Goal: Transaction & Acquisition: Purchase product/service

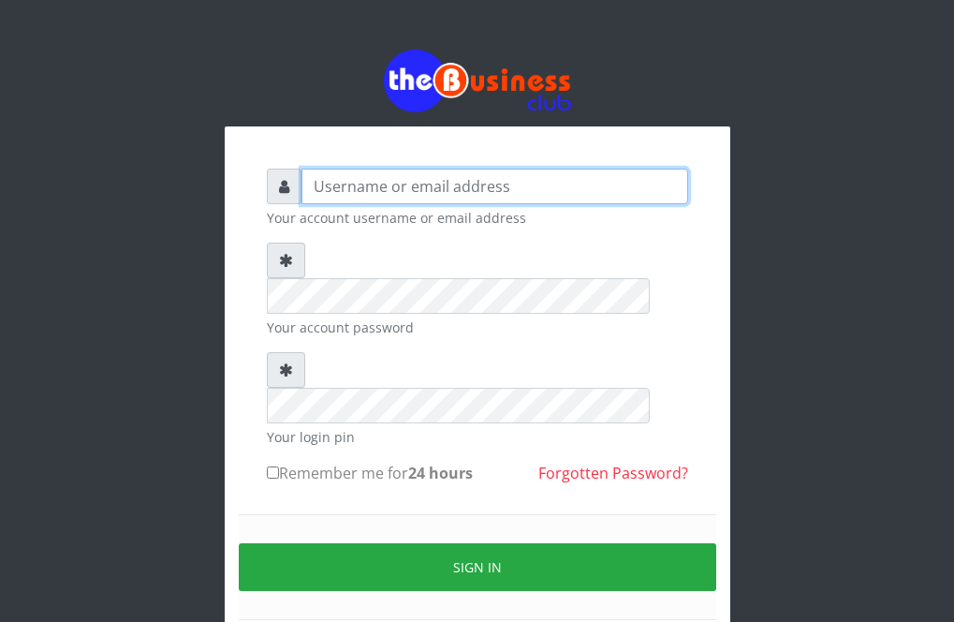
type input "Revgaly"
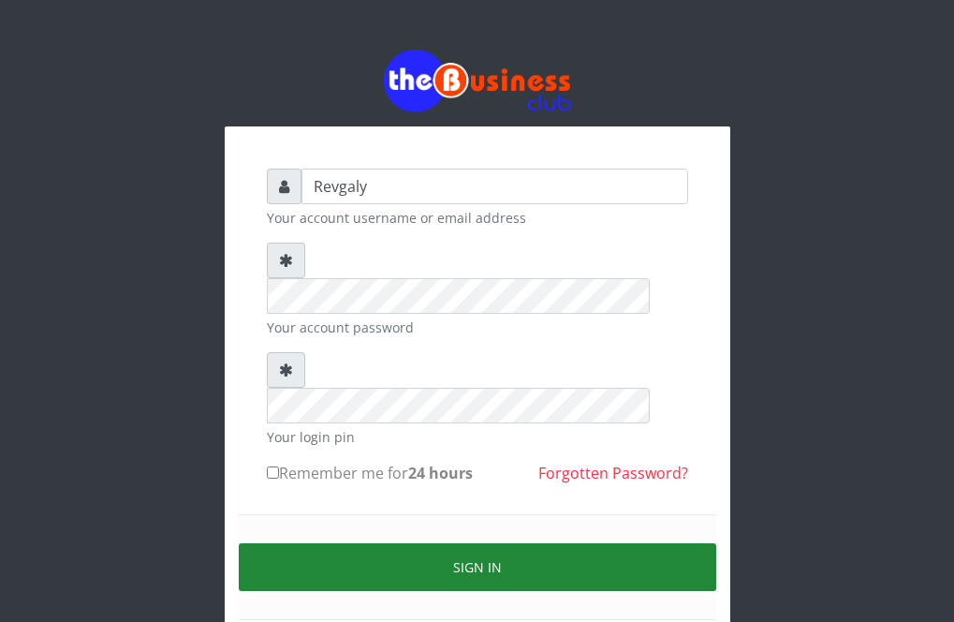
click at [444, 543] on button "Sign in" at bounding box center [478, 567] width 478 height 48
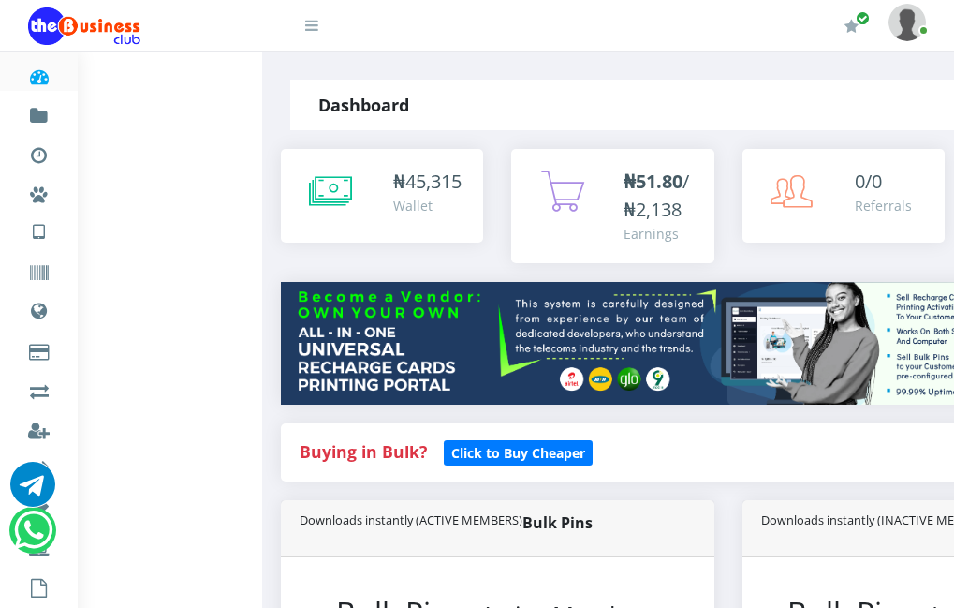
click at [383, 463] on strong "Buying in Bulk?" at bounding box center [363, 451] width 127 height 22
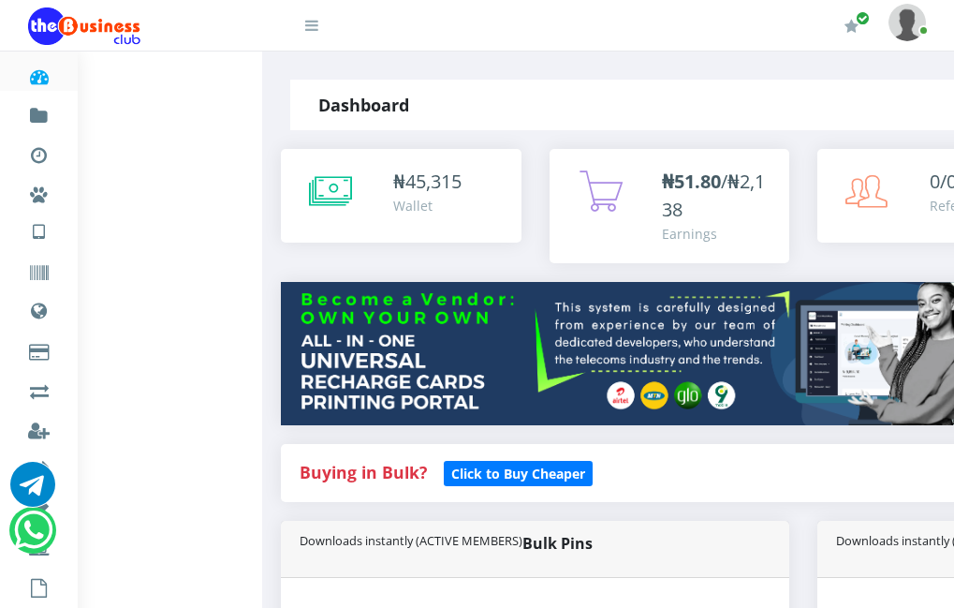
click at [534, 482] on div "Buying in Bulk?   Click to Buy Cheaper" at bounding box center [803, 473] width 1045 height 58
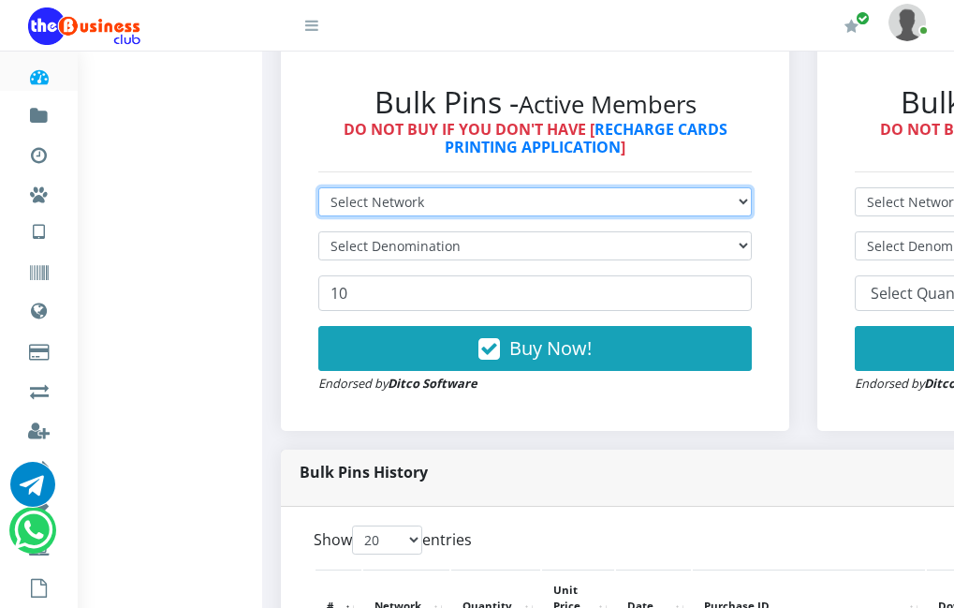
click at [752, 216] on select "Select Network MTN Globacom 9Mobile Airtel" at bounding box center [535, 201] width 434 height 29
select select "MTN"
click at [328, 216] on select "Select Network MTN Globacom 9Mobile Airtel" at bounding box center [535, 201] width 434 height 29
click at [752, 216] on select "Select Network MTN Globacom 9Mobile Airtel" at bounding box center [535, 201] width 434 height 29
click at [328, 216] on select "Select Network MTN Globacom 9Mobile Airtel" at bounding box center [535, 201] width 434 height 29
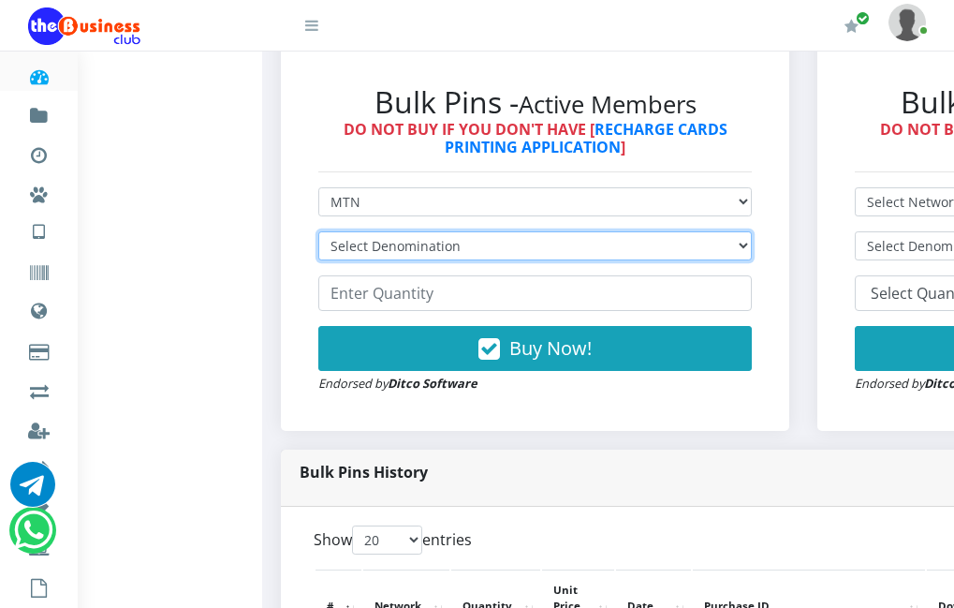
click at [752, 260] on select "Select Denomination MTN NGN100 - ₦96.99 MTN NGN200 - ₦193.98 MTN NGN400 - ₦387.…" at bounding box center [535, 245] width 434 height 29
select select "484.95-500"
click at [328, 260] on select "Select Denomination MTN NGN100 - ₦96.99 MTN NGN200 - ₦193.98 MTN NGN400 - ₦387.…" at bounding box center [535, 245] width 434 height 29
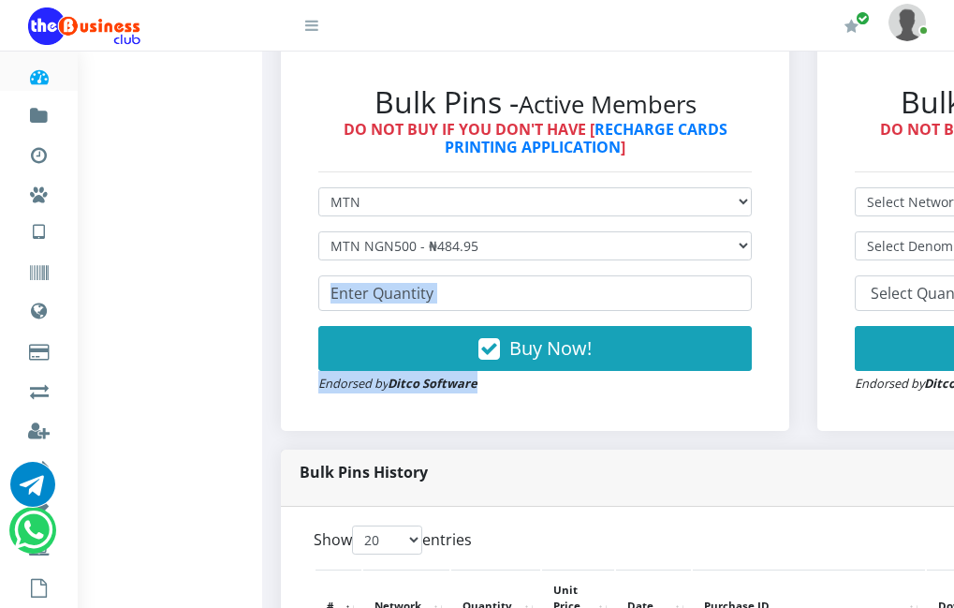
drag, startPoint x: 506, startPoint y: 406, endPoint x: 515, endPoint y: 329, distance: 77.4
click at [515, 329] on form "Select Network MTN Globacom 9Mobile Airtel Select Denomination MTN NGN100 - ₦96…" at bounding box center [535, 290] width 434 height 206
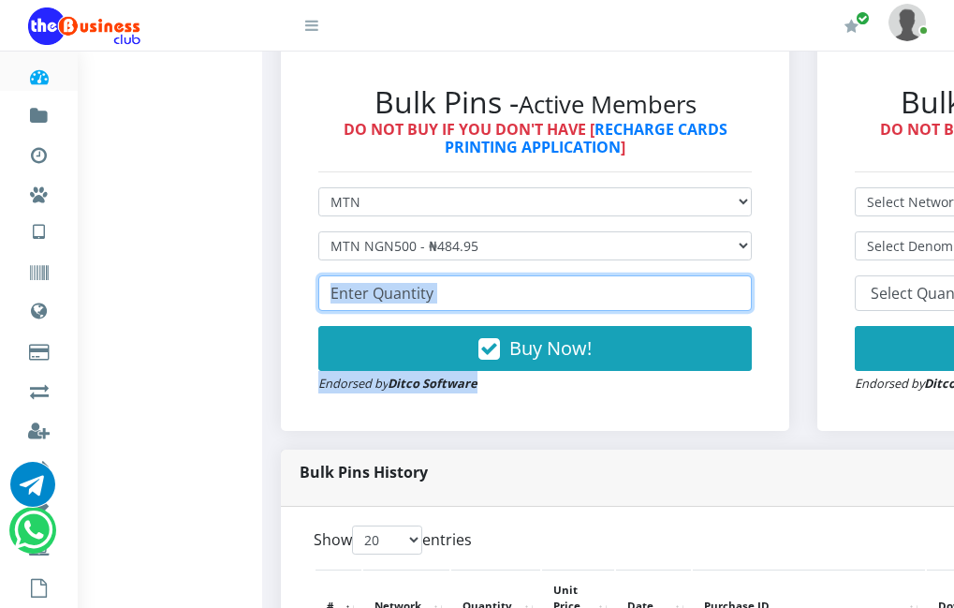
click at [515, 311] on input "number" at bounding box center [535, 293] width 434 height 36
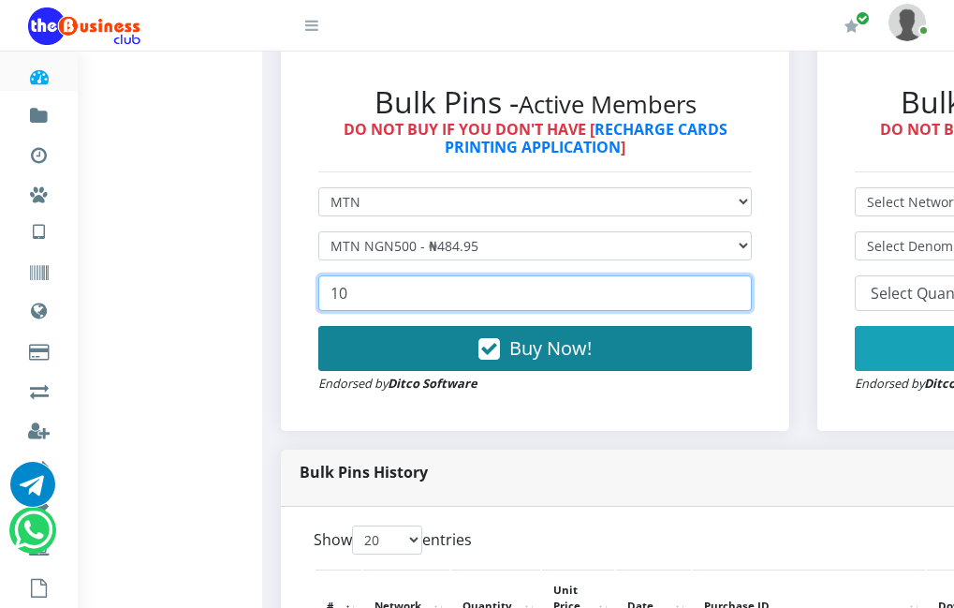
type input "10"
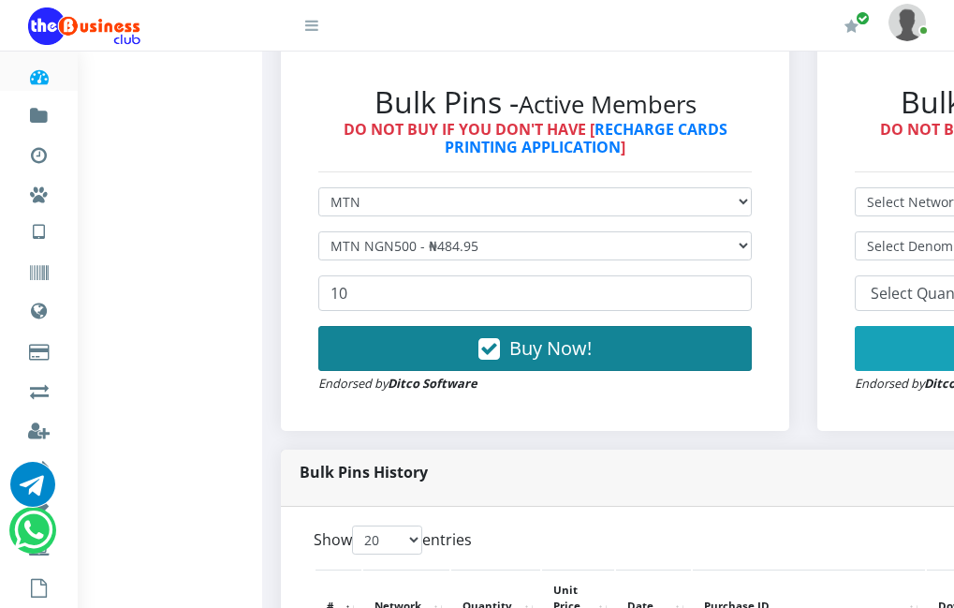
click at [574, 361] on span "Buy Now!" at bounding box center [551, 347] width 82 height 25
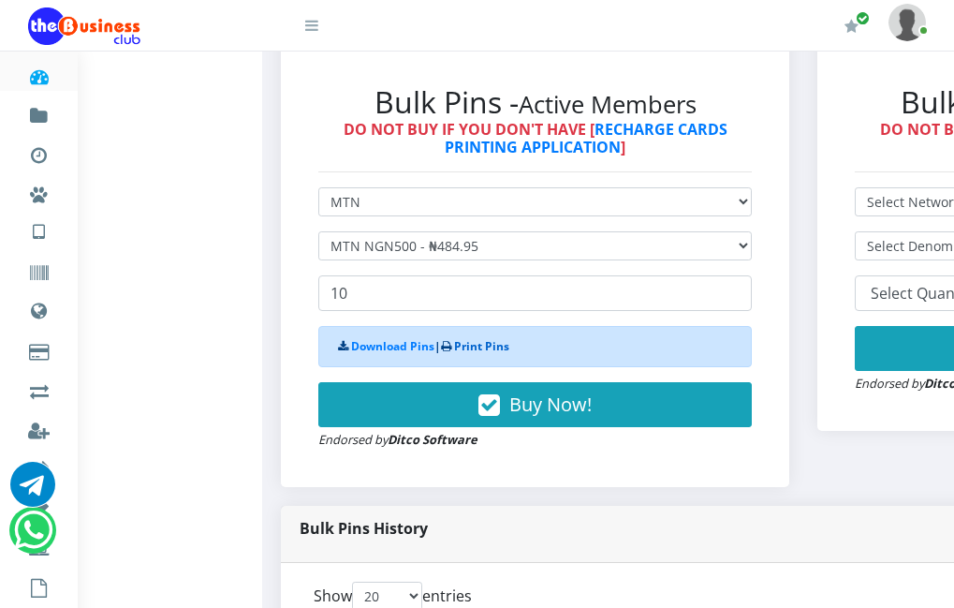
click at [494, 354] on link "Print Pins" at bounding box center [481, 346] width 55 height 16
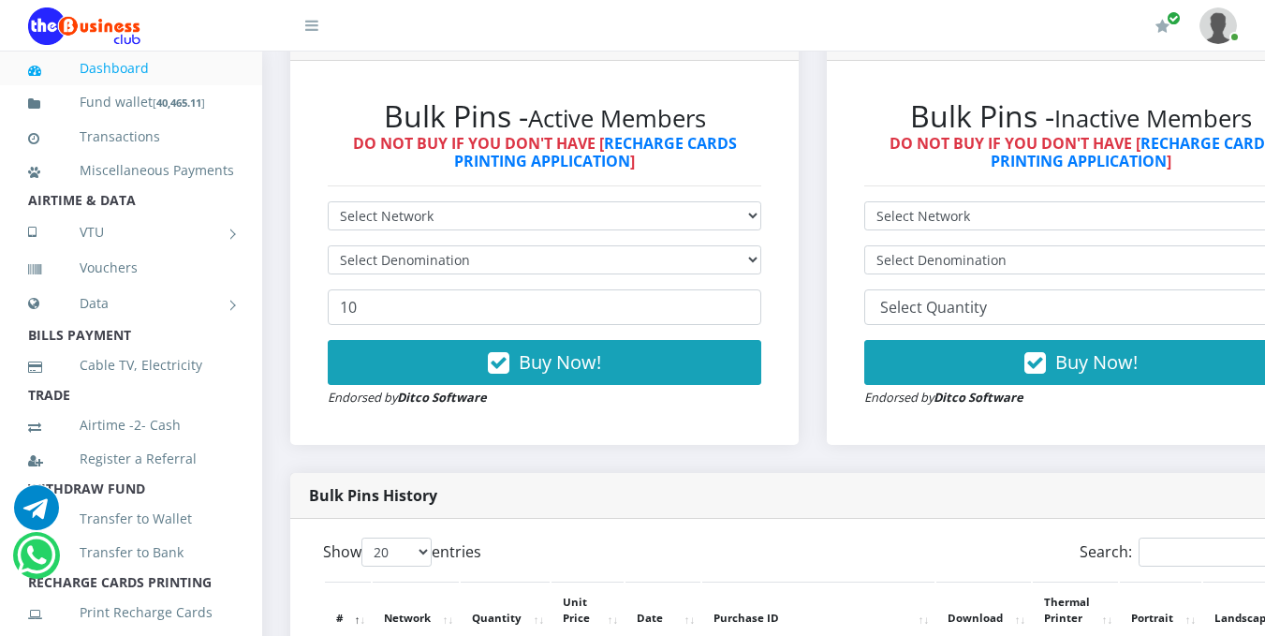
scroll to position [1100, 0]
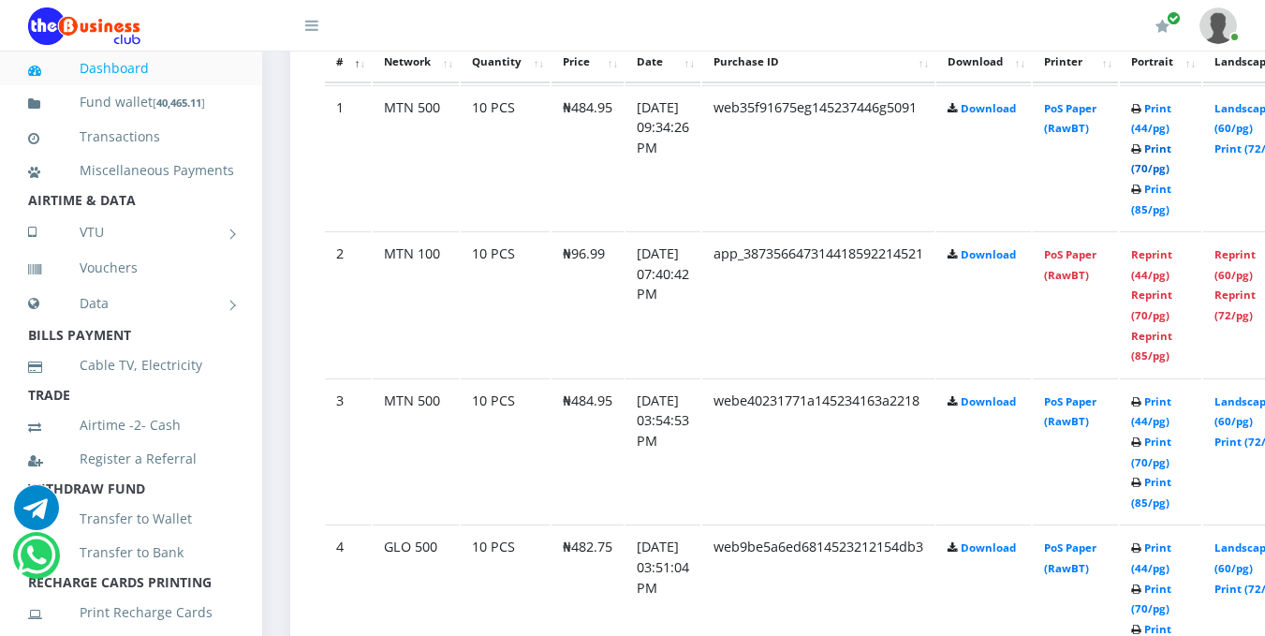
click at [1172, 171] on link "Print (70/pg)" at bounding box center [1151, 158] width 40 height 35
click at [1172, 174] on link "Print (70/pg)" at bounding box center [1151, 158] width 40 height 35
click at [1172, 176] on link "Print (70/pg)" at bounding box center [1151, 158] width 40 height 35
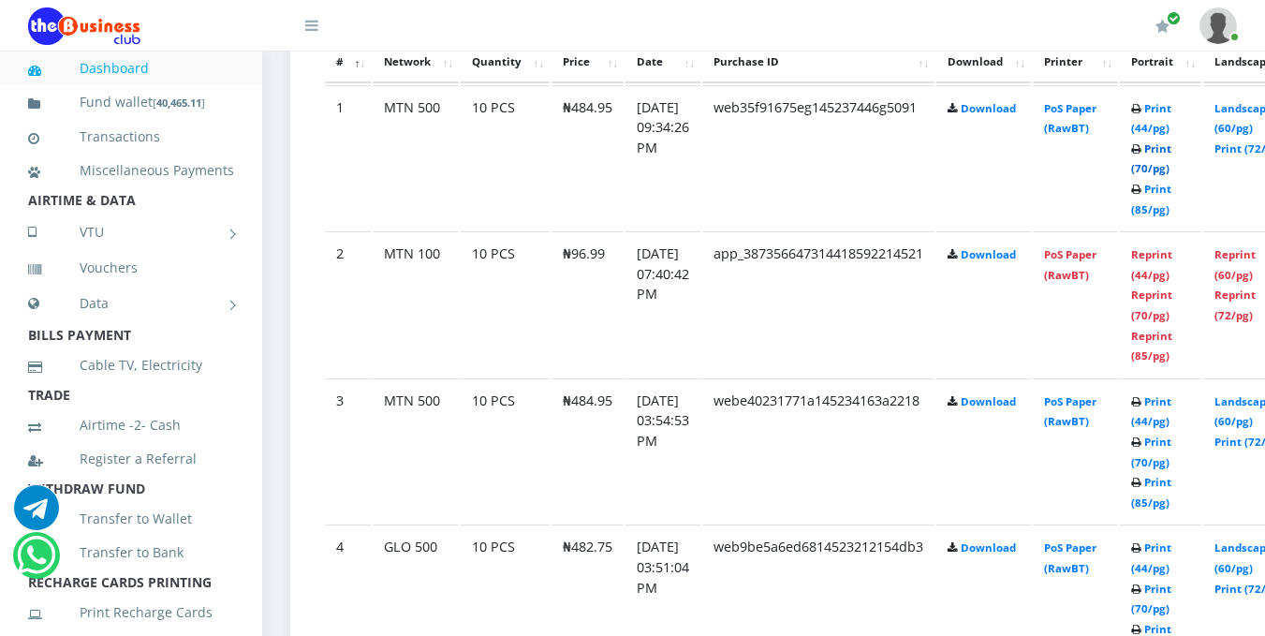
click at [1172, 171] on link "Print (70/pg)" at bounding box center [1151, 158] width 40 height 35
click at [1172, 173] on link "Print (70/pg)" at bounding box center [1151, 158] width 40 height 35
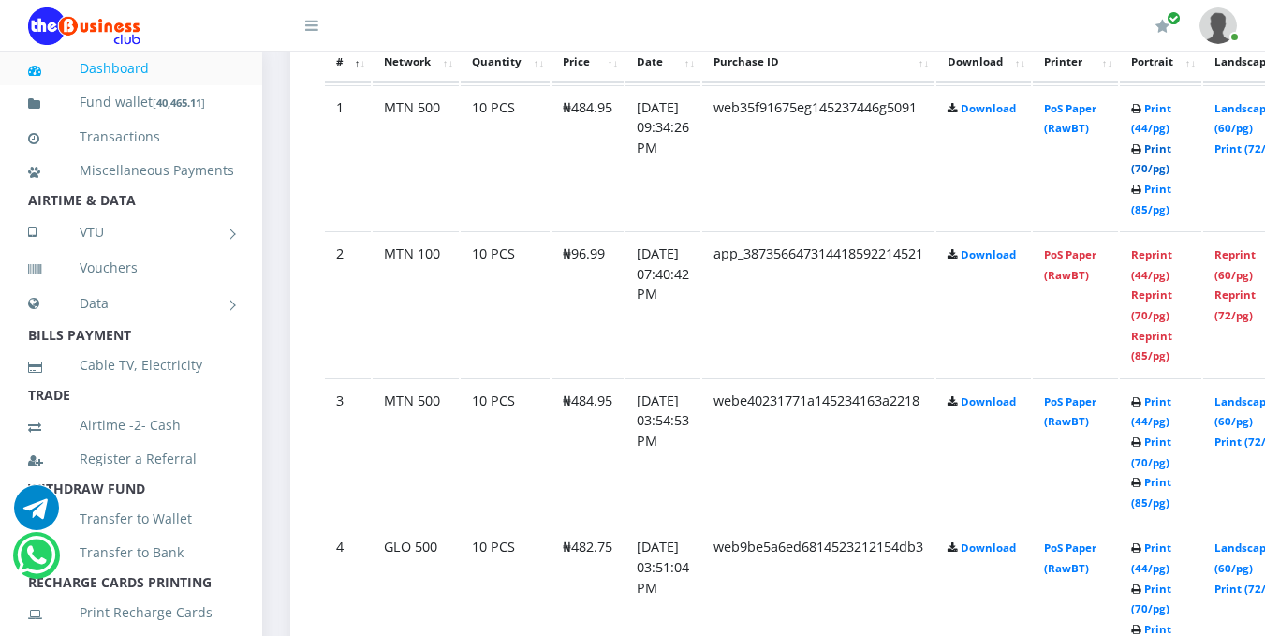
click at [1172, 173] on link "Print (70/pg)" at bounding box center [1151, 158] width 40 height 35
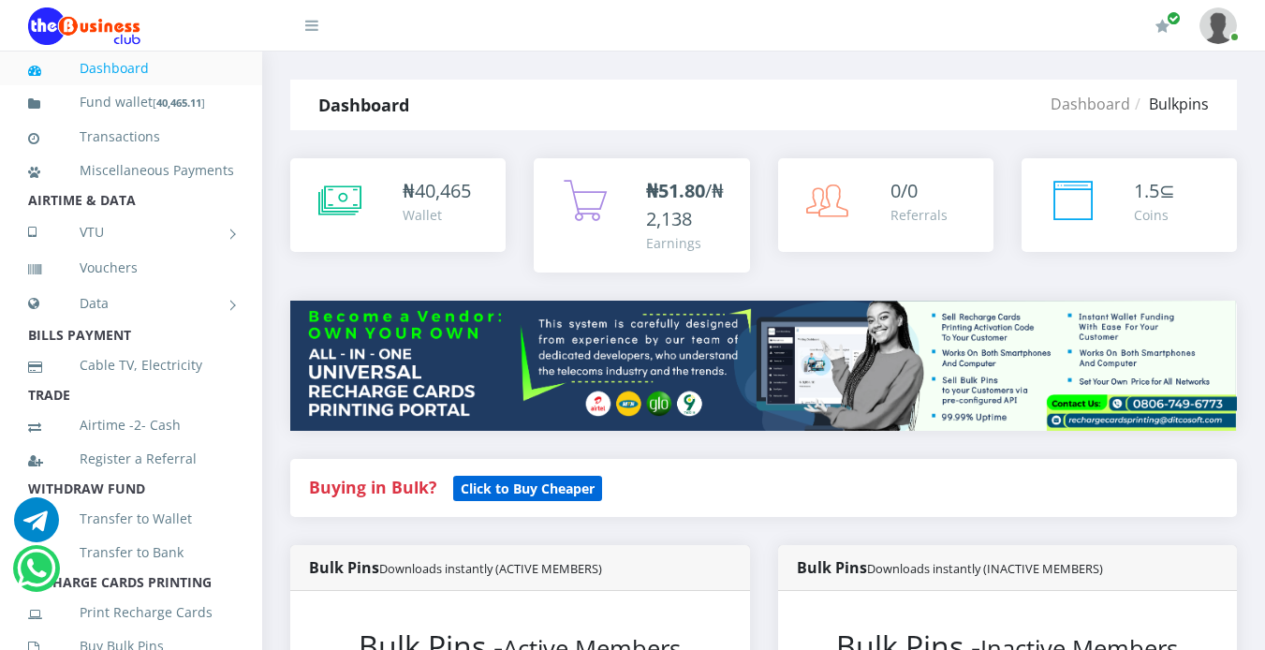
click at [534, 492] on b "Click to Buy Cheaper" at bounding box center [528, 489] width 134 height 18
click at [520, 490] on b "Click to Buy Cheaper" at bounding box center [528, 489] width 134 height 18
click at [515, 488] on b "Click to Buy Cheaper" at bounding box center [528, 489] width 134 height 18
click at [516, 487] on b "Click to Buy Cheaper" at bounding box center [528, 489] width 134 height 18
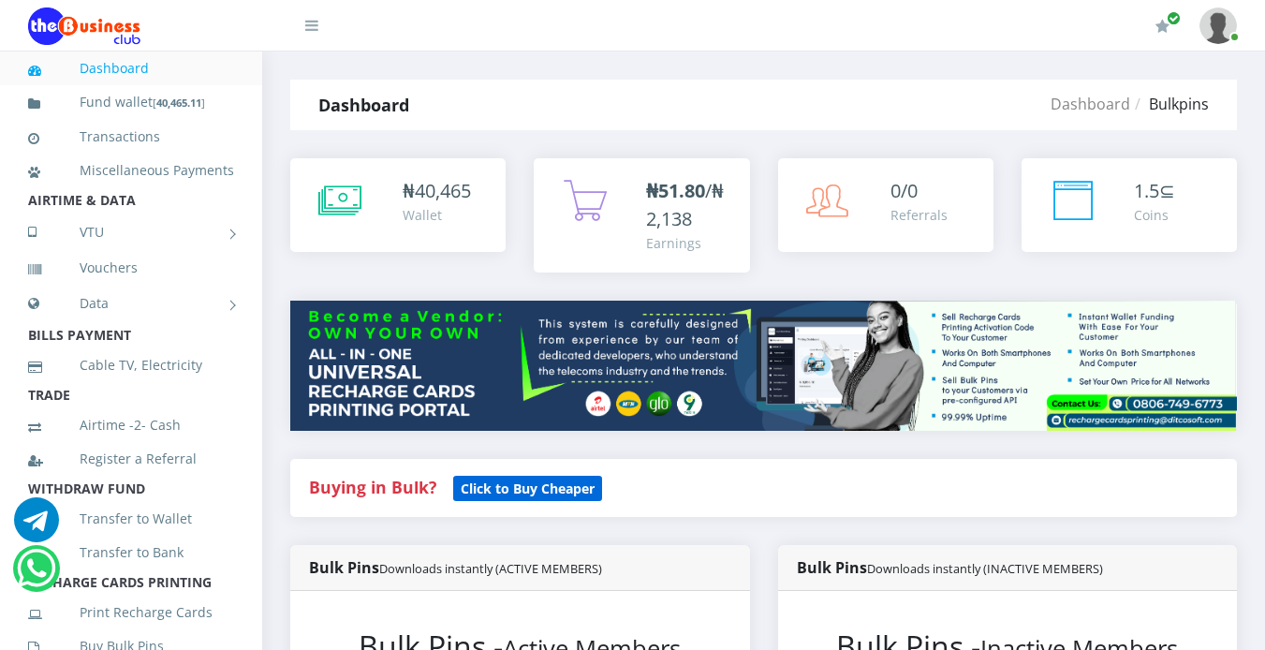
click at [516, 487] on b "Click to Buy Cheaper" at bounding box center [528, 489] width 134 height 18
click at [545, 484] on b "Click to Buy Cheaper" at bounding box center [528, 489] width 134 height 18
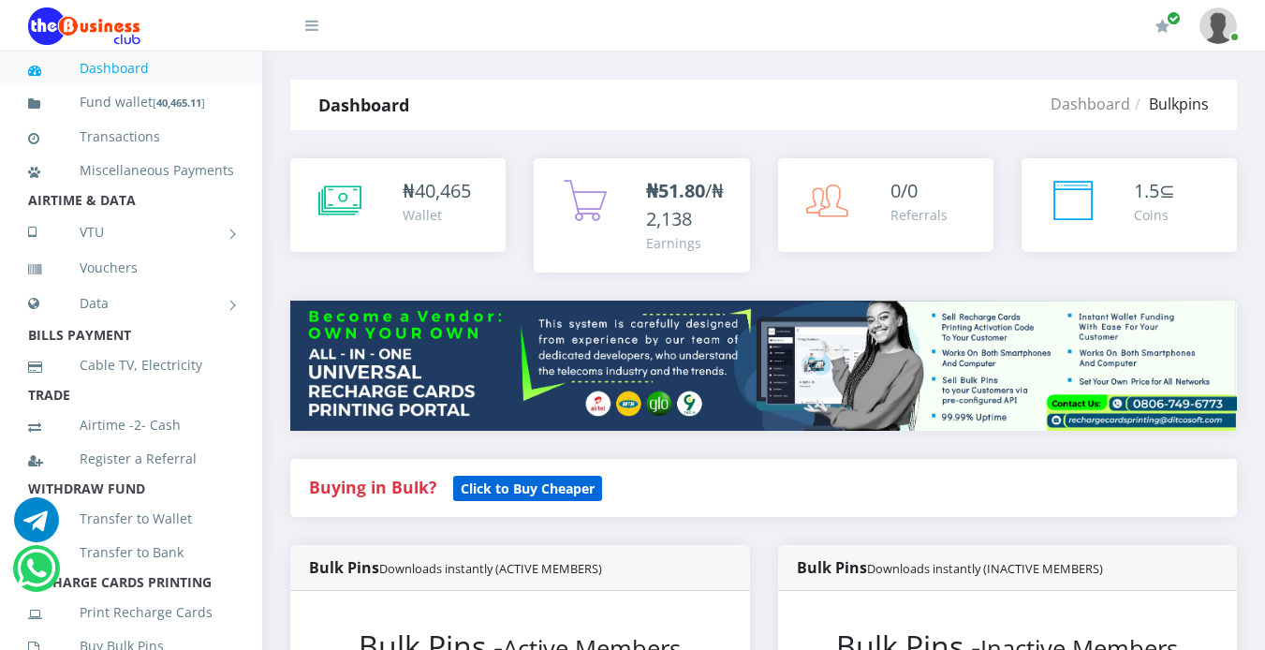
click at [545, 484] on b "Click to Buy Cheaper" at bounding box center [528, 489] width 134 height 18
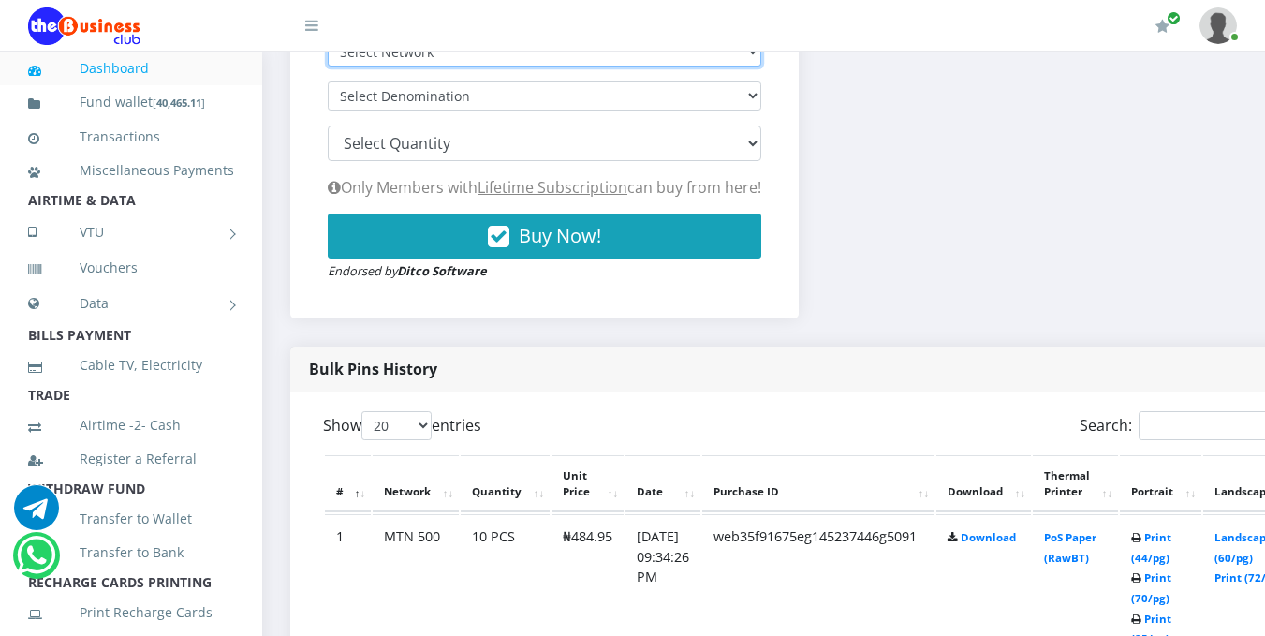
click at [705, 56] on select "Select Network MTN Globacom 9Mobile Airtel" at bounding box center [545, 51] width 434 height 29
select select "Airtel"
click at [328, 40] on select "Select Network MTN Globacom 9Mobile Airtel" at bounding box center [545, 51] width 434 height 29
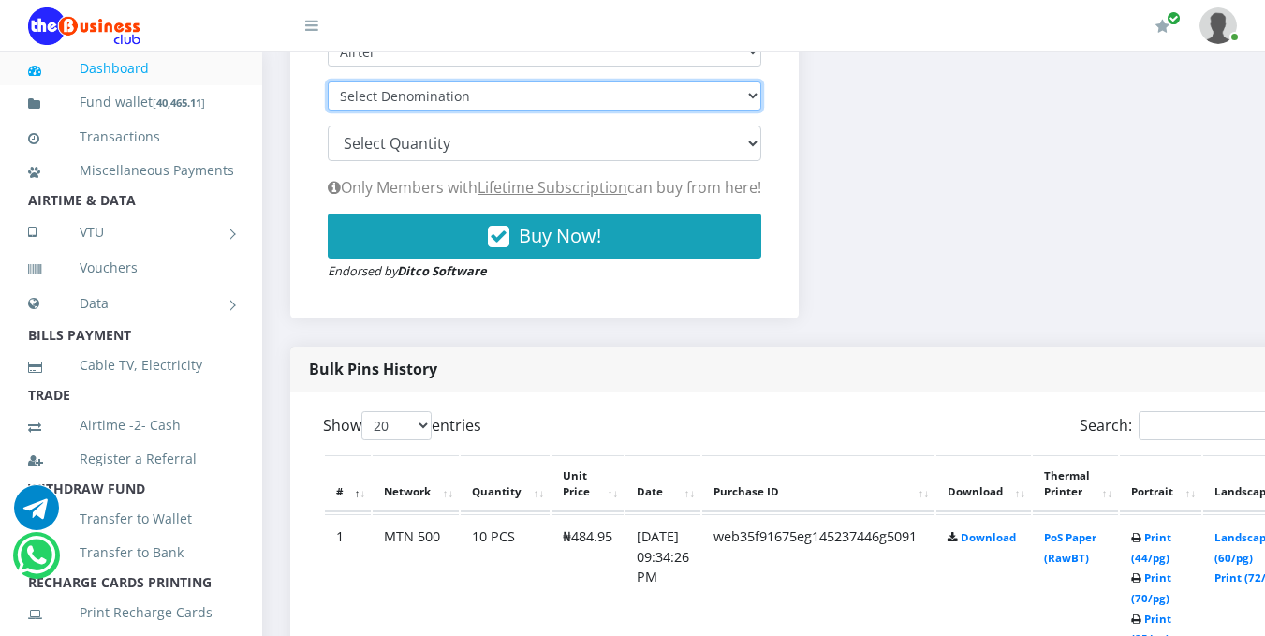
click at [758, 94] on select "Select Denomination Airtel NGN100 - ₦96.28 Airtel NGN200 - ₦192.56 Airtel NGN50…" at bounding box center [545, 95] width 434 height 29
select select "481.4-500"
click at [328, 84] on select "Select Denomination Airtel NGN100 - ₦96.28 Airtel NGN200 - ₦192.56 Airtel NGN50…" at bounding box center [545, 95] width 434 height 29
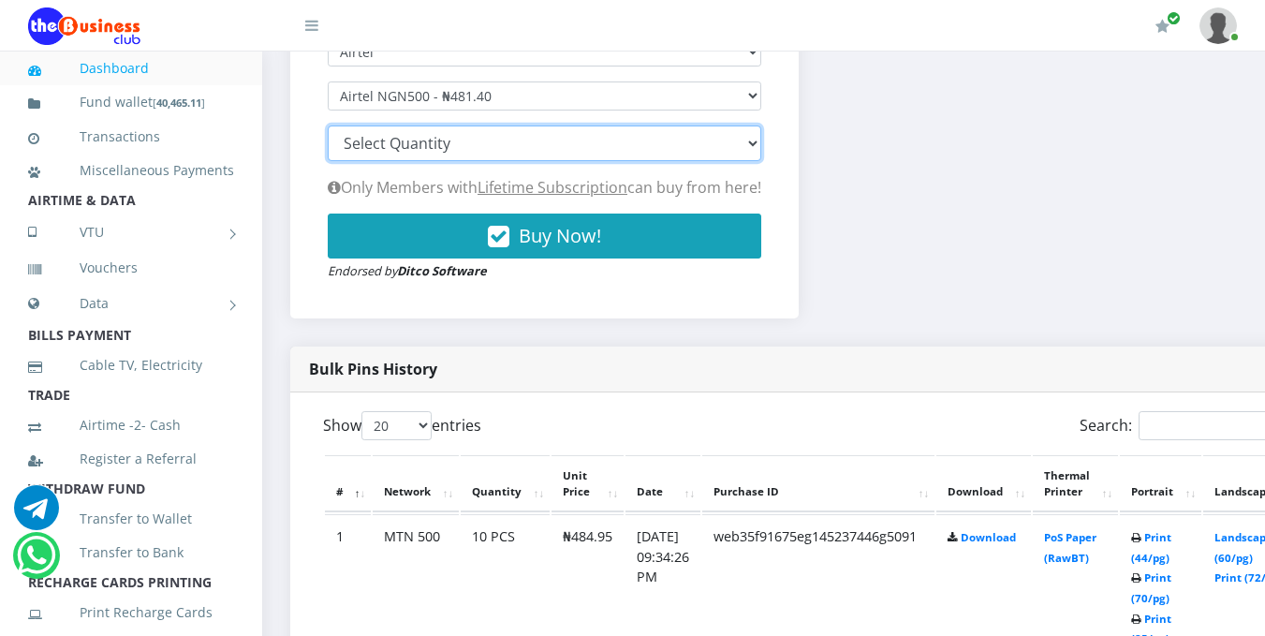
click at [697, 147] on select "100 150 200 300 500 1000" at bounding box center [545, 144] width 434 height 36
select select "200"
click at [652, 136] on select "100 150 200 300 500 1000" at bounding box center [545, 144] width 434 height 36
click at [755, 145] on select "100 150 200 300 500 1000" at bounding box center [545, 144] width 434 height 36
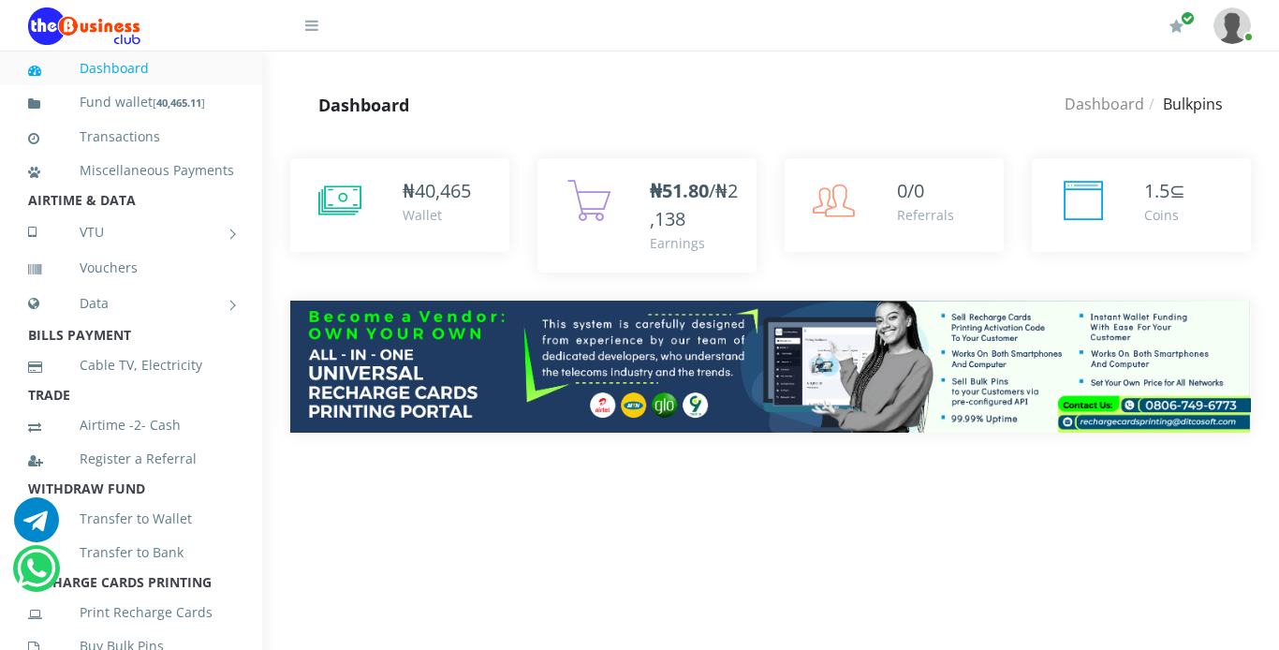
click at [1275, 115] on div "Dashboard Dashboard Bulkpins Dashboard Bulkpins" at bounding box center [770, 105] width 1017 height 51
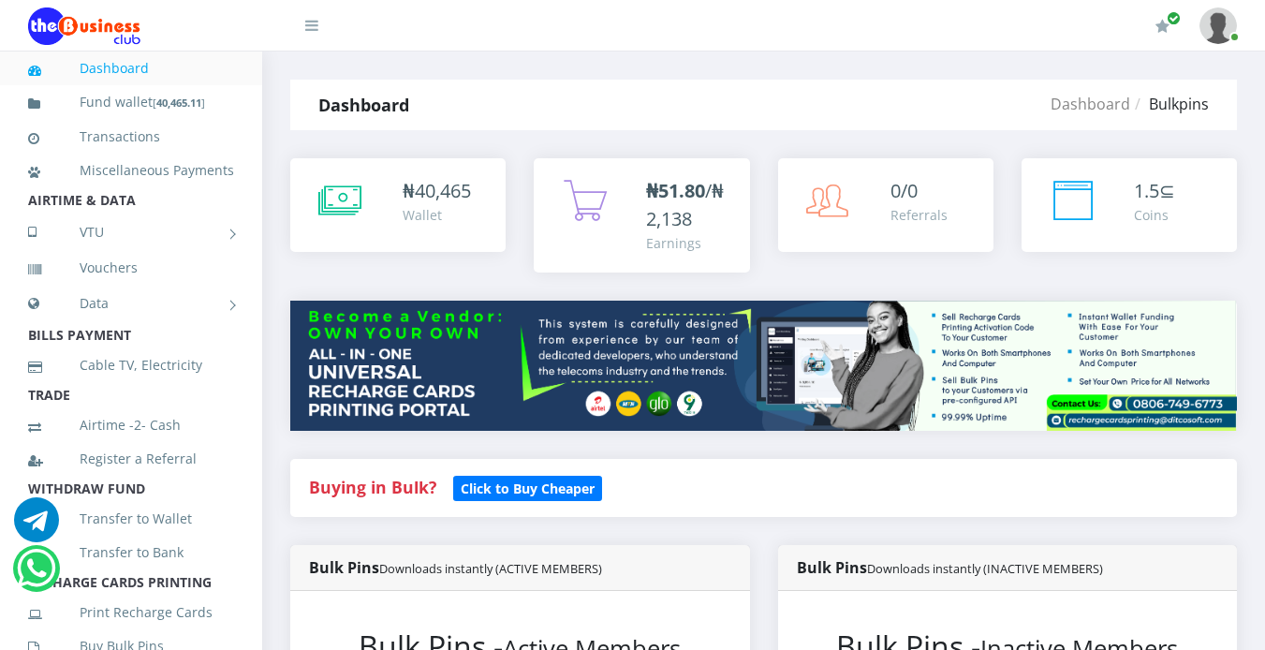
click at [381, 489] on strong "Buying in Bulk?" at bounding box center [372, 487] width 127 height 22
click at [382, 489] on strong "Buying in Bulk?" at bounding box center [372, 487] width 127 height 22
drag, startPoint x: 382, startPoint y: 489, endPoint x: 494, endPoint y: 488, distance: 111.5
click at [494, 488] on b "Click to Buy Cheaper" at bounding box center [528, 489] width 134 height 18
click at [573, 482] on b "Click to Buy Cheaper" at bounding box center [528, 489] width 134 height 18
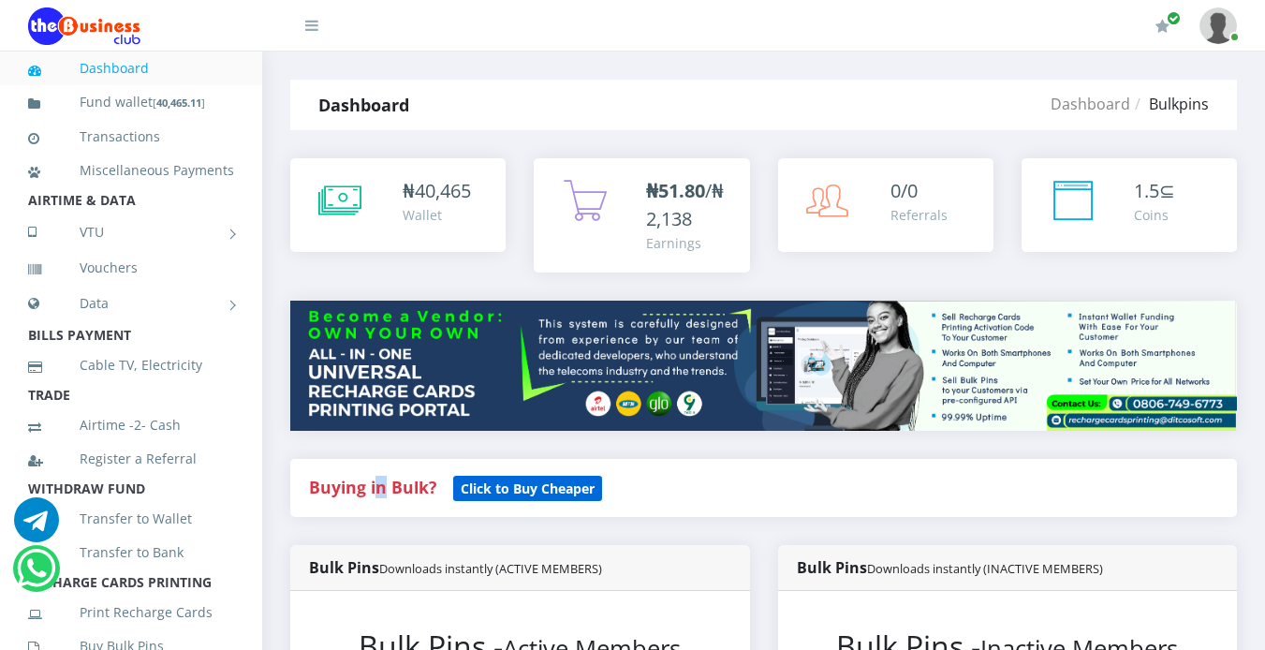
click at [573, 482] on b "Click to Buy Cheaper" at bounding box center [528, 489] width 134 height 18
click at [573, 483] on b "Click to Buy Cheaper" at bounding box center [528, 489] width 134 height 18
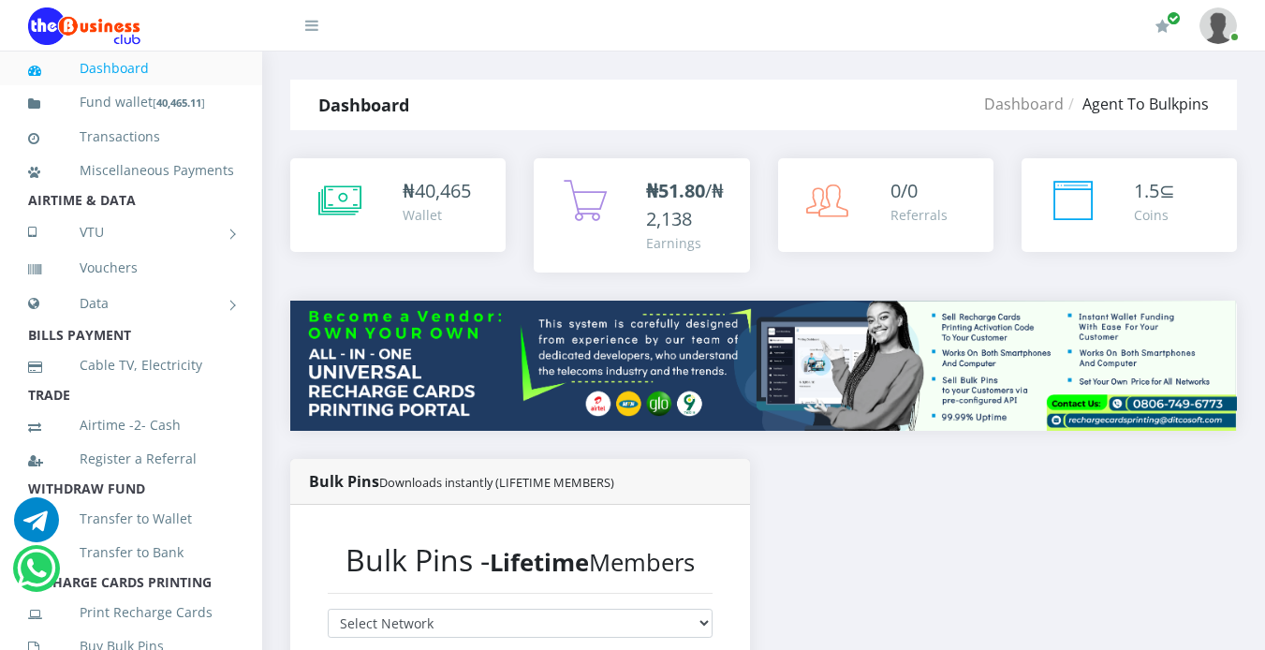
scroll to position [569, 0]
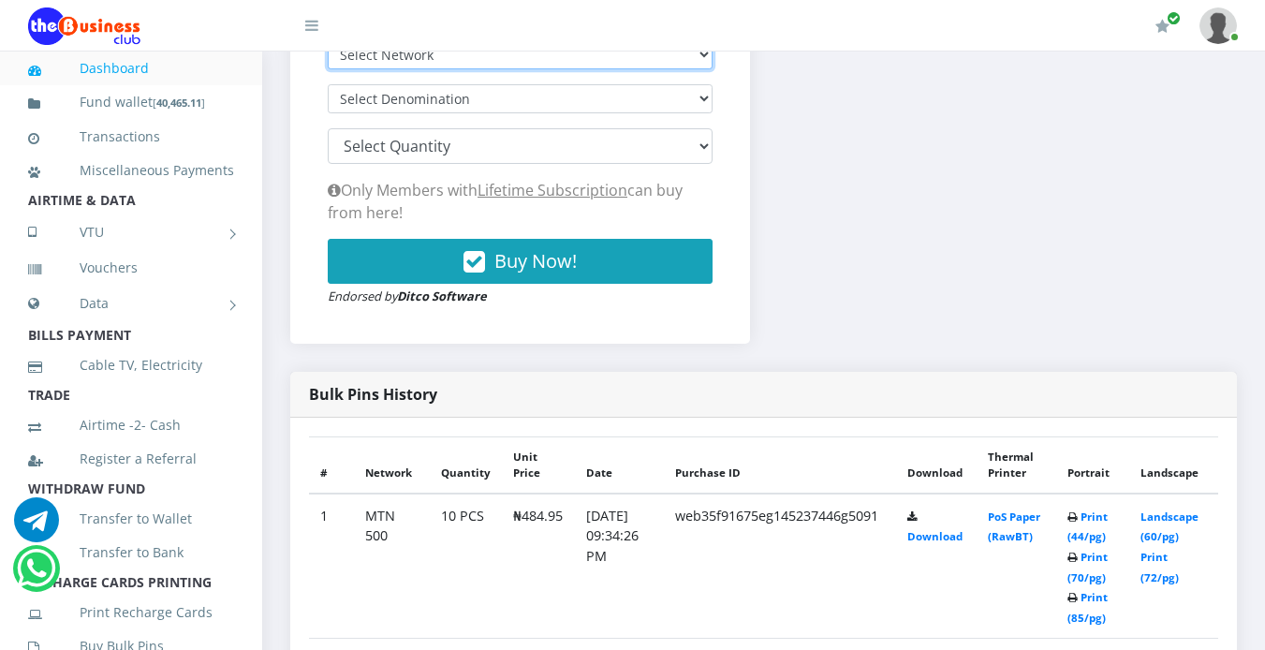
click at [672, 54] on select "Select Network MTN Globacom 9Mobile Airtel" at bounding box center [520, 54] width 385 height 29
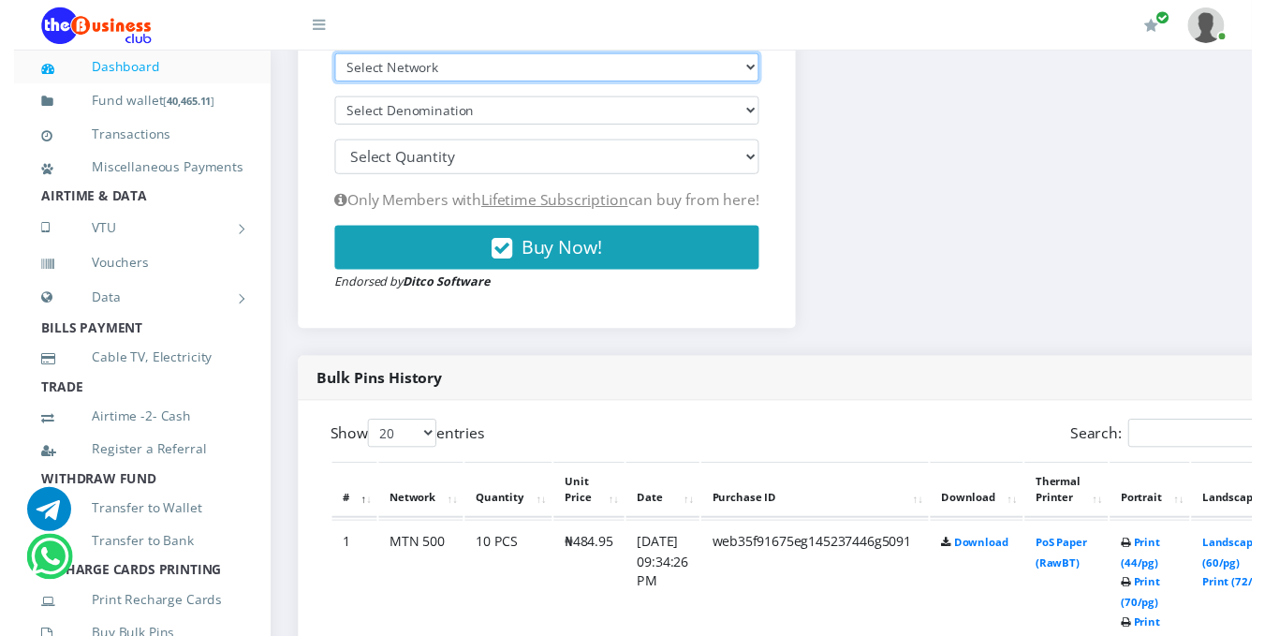
scroll to position [585, 0]
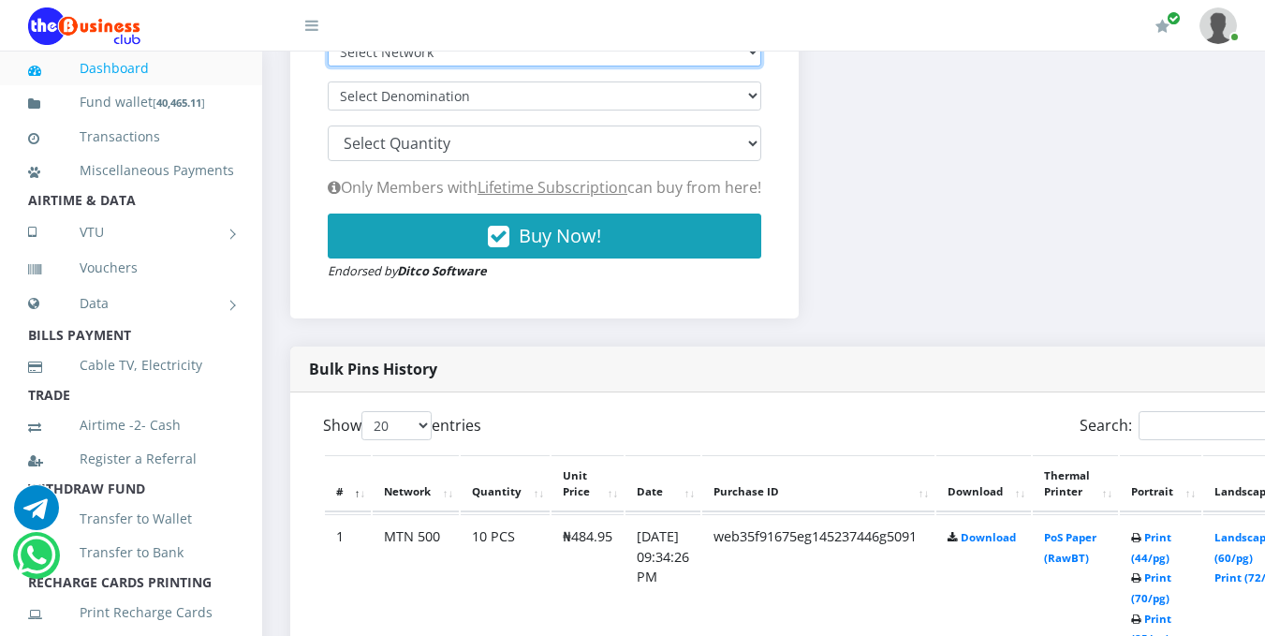
select select "Airtel"
click at [328, 40] on select "Select Network MTN Globacom 9Mobile Airtel" at bounding box center [545, 51] width 434 height 29
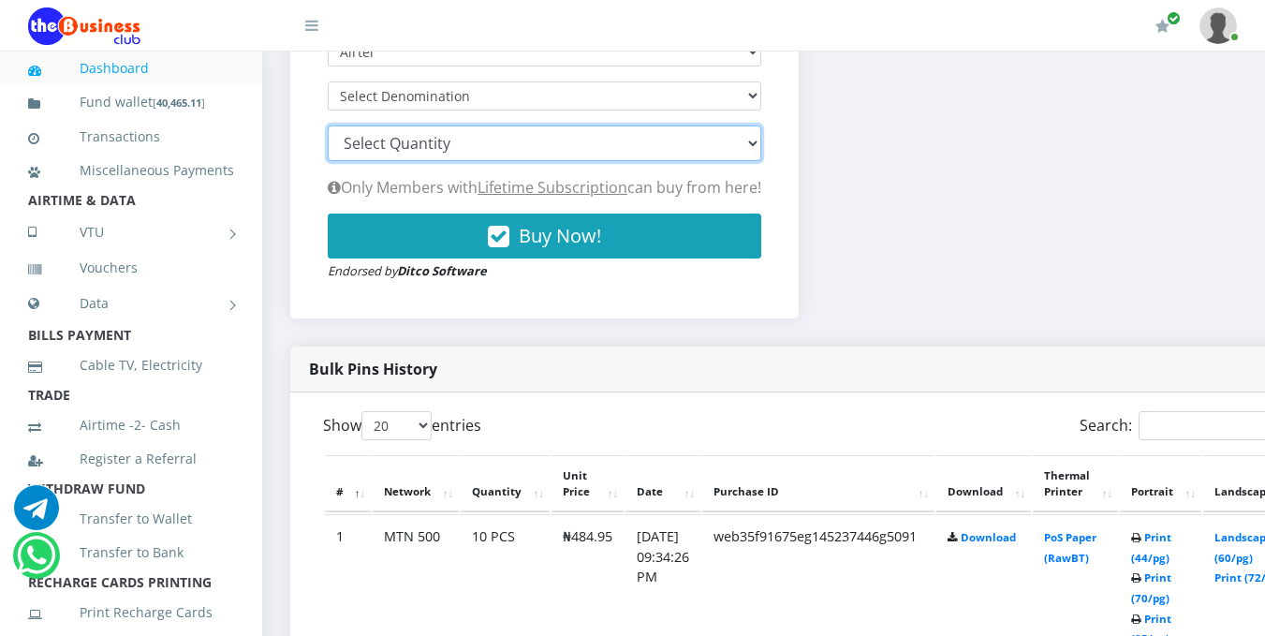
click at [510, 149] on select "100 150 200 300 500 1000" at bounding box center [545, 144] width 434 height 36
click at [761, 144] on select "100 150 200 300 500 1000" at bounding box center [545, 144] width 434 height 36
click at [477, 132] on select "100 150 200 300 500 1000" at bounding box center [545, 144] width 434 height 36
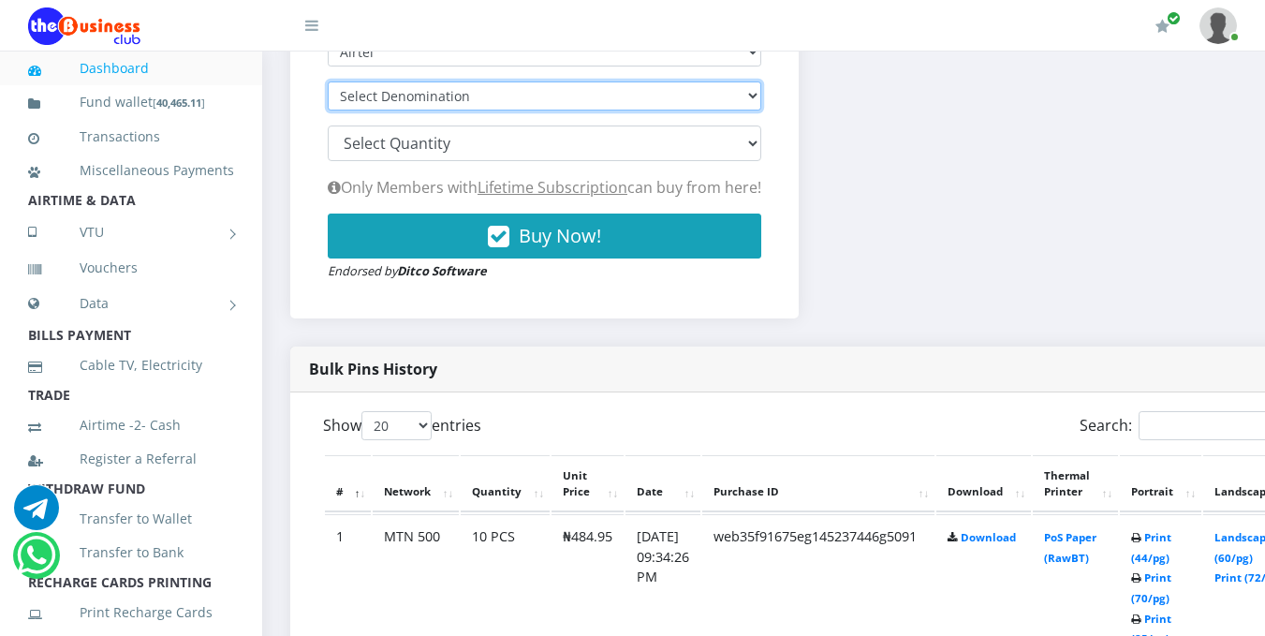
click at [494, 99] on select "Select Denomination" at bounding box center [545, 95] width 434 height 29
select select "481.4-500"
click at [328, 84] on select "Select Denomination Airtel NGN100 - ₦96.28 Airtel NGN200 - ₦192.56 Airtel NGN50…" at bounding box center [545, 95] width 434 height 29
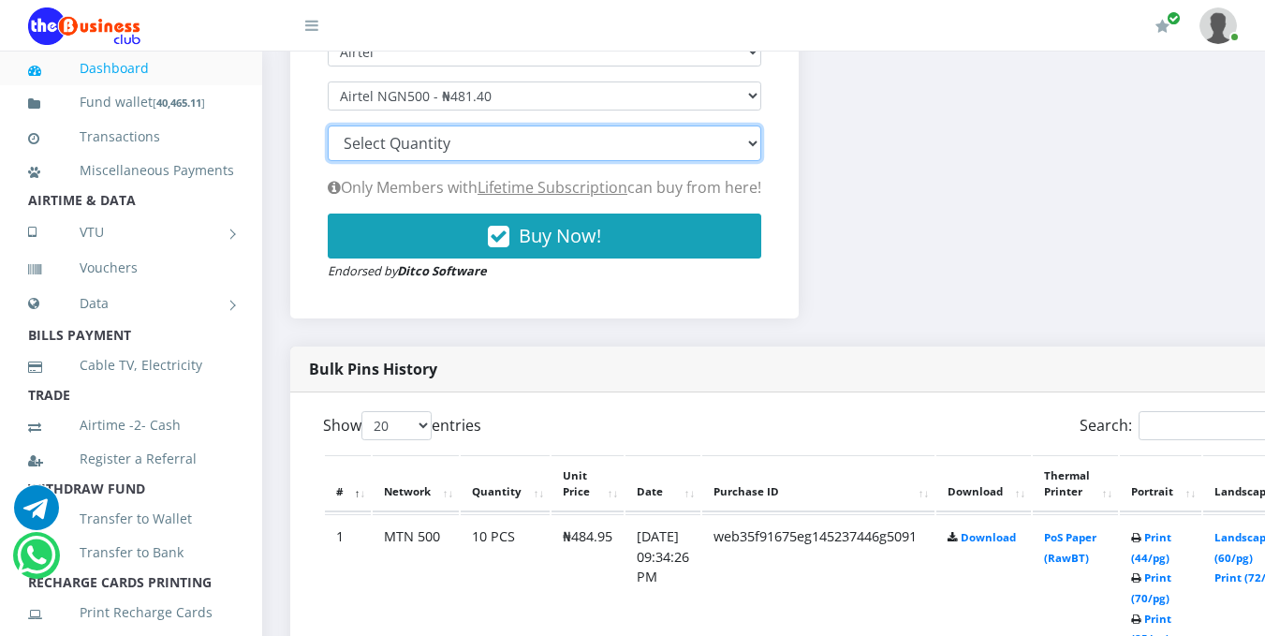
click at [495, 143] on select "100 150 200 300 500 1000" at bounding box center [545, 144] width 434 height 36
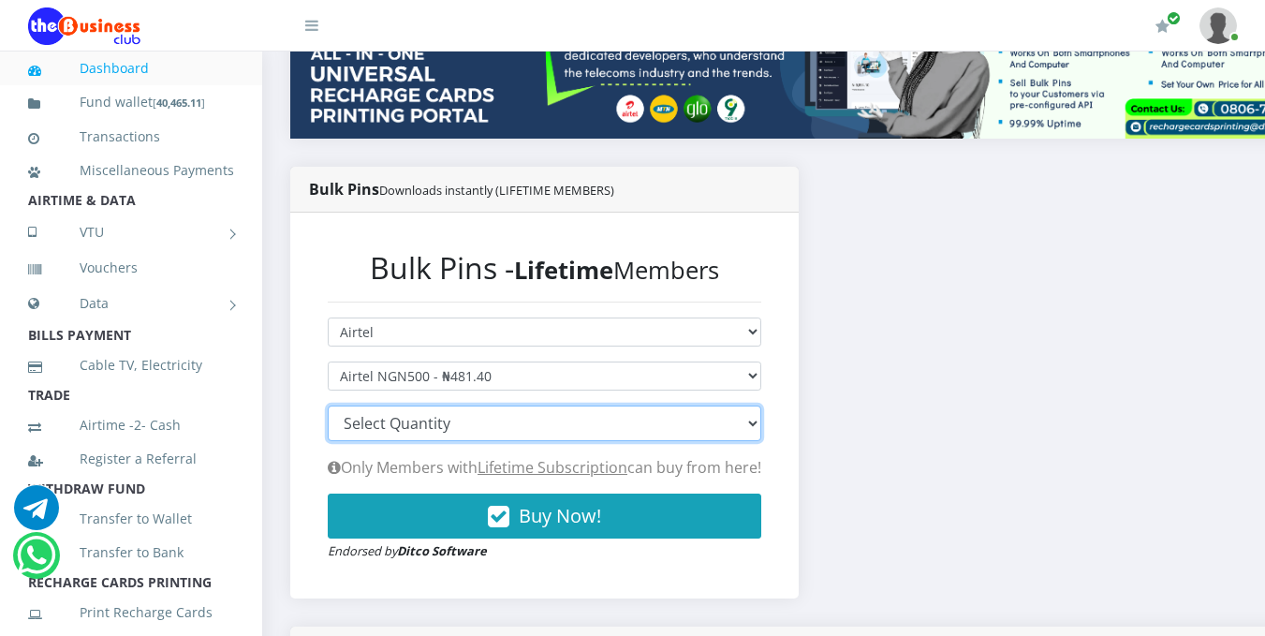
scroll to position [312, 0]
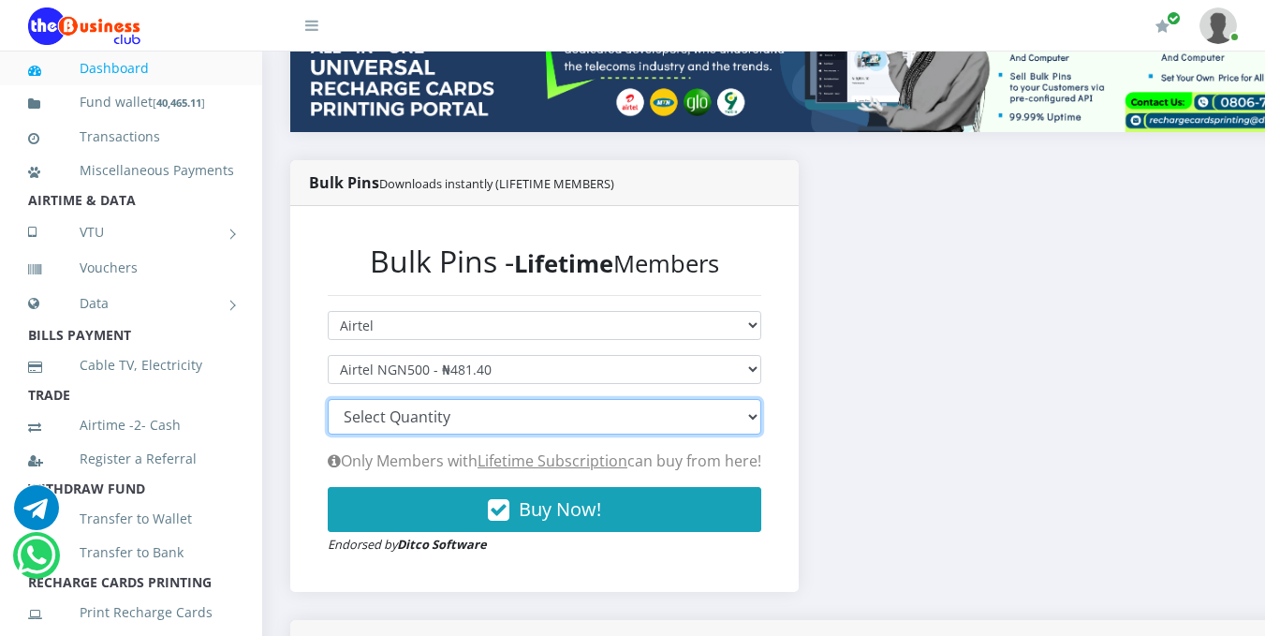
click at [761, 408] on select "100 150 200 300 500 1000" at bounding box center [545, 417] width 434 height 36
click at [750, 410] on select "100 150 200 300 500 1000" at bounding box center [545, 417] width 434 height 36
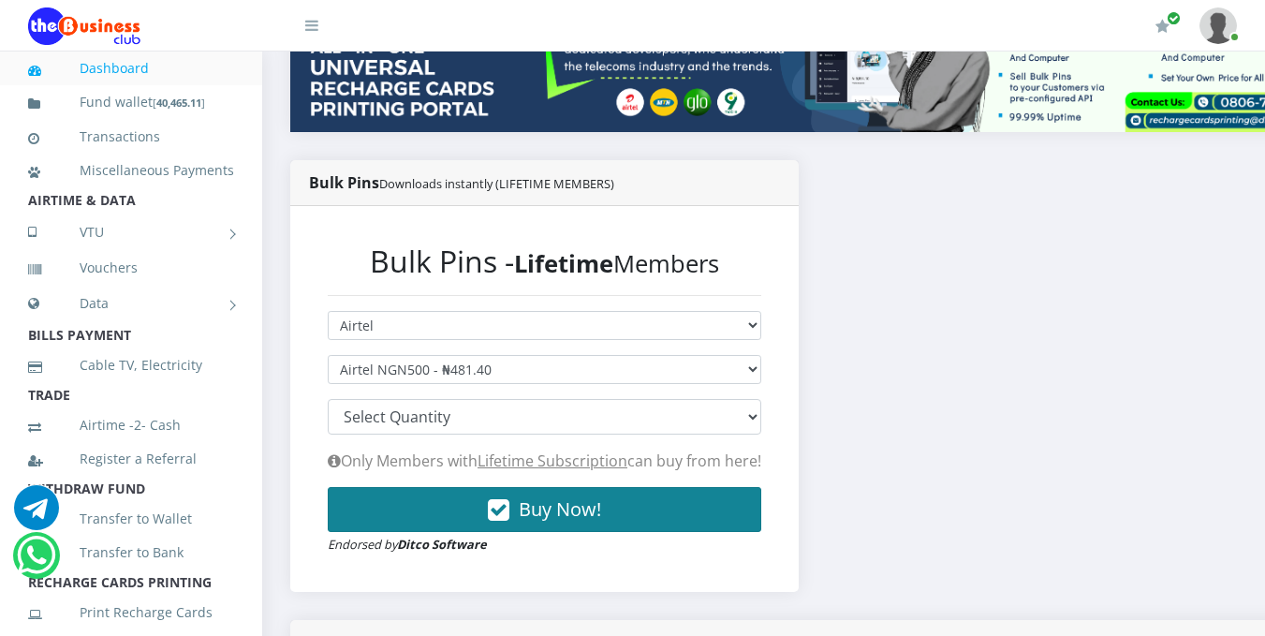
drag, startPoint x: 512, startPoint y: 508, endPoint x: 490, endPoint y: 509, distance: 22.5
click at [490, 509] on button "Buy Now!" at bounding box center [545, 509] width 434 height 45
click at [517, 510] on button "Buy Now!" at bounding box center [545, 509] width 434 height 45
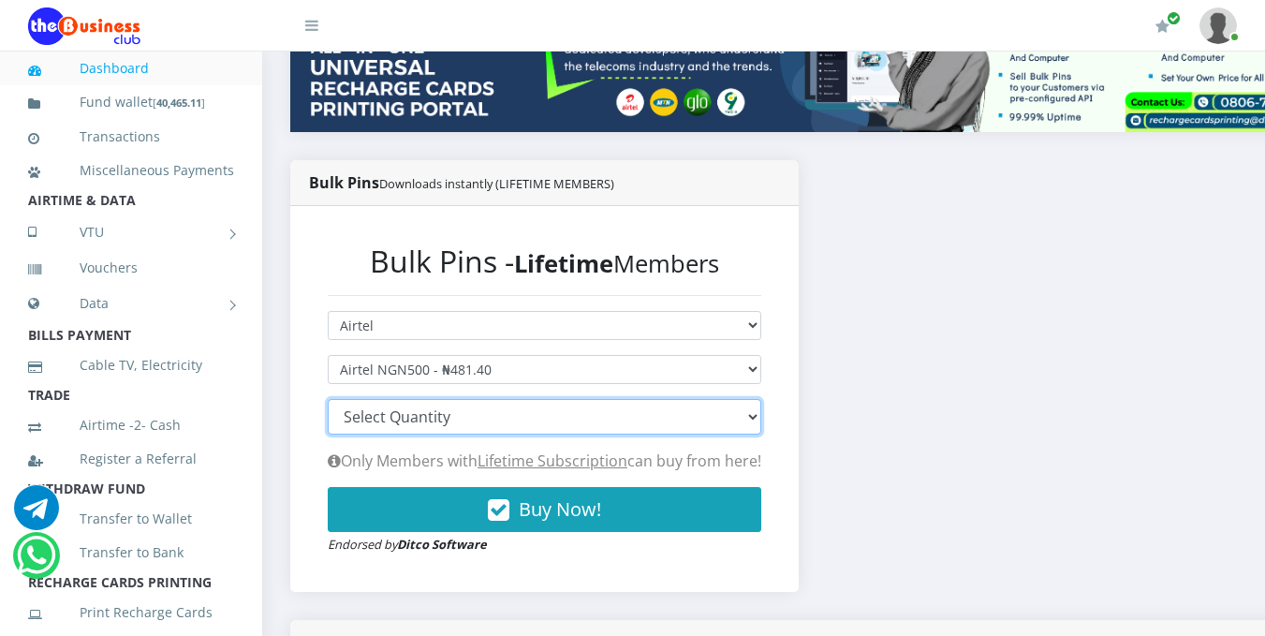
click at [505, 411] on select "100 150 200 300 500 1000" at bounding box center [545, 417] width 434 height 36
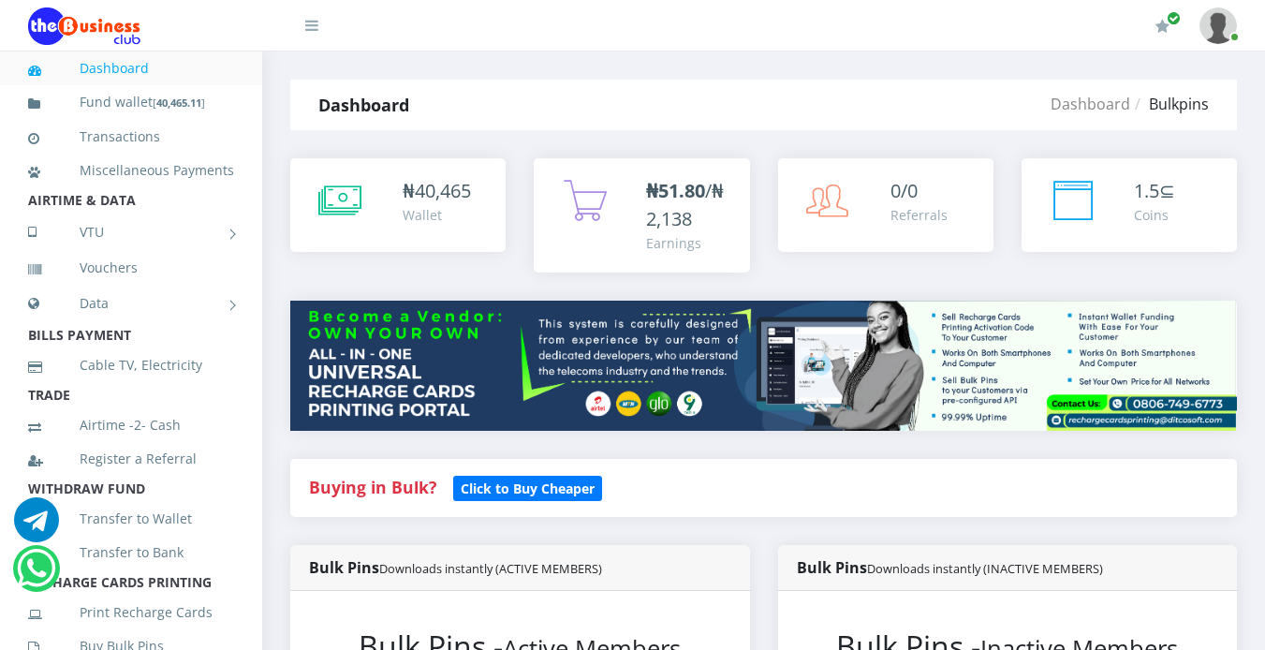
click at [362, 495] on strong "Buying in Bulk?" at bounding box center [372, 487] width 127 height 22
click at [408, 485] on strong "Buying in Bulk?" at bounding box center [372, 487] width 127 height 22
click at [377, 489] on strong "Buying in Bulk?" at bounding box center [372, 487] width 127 height 22
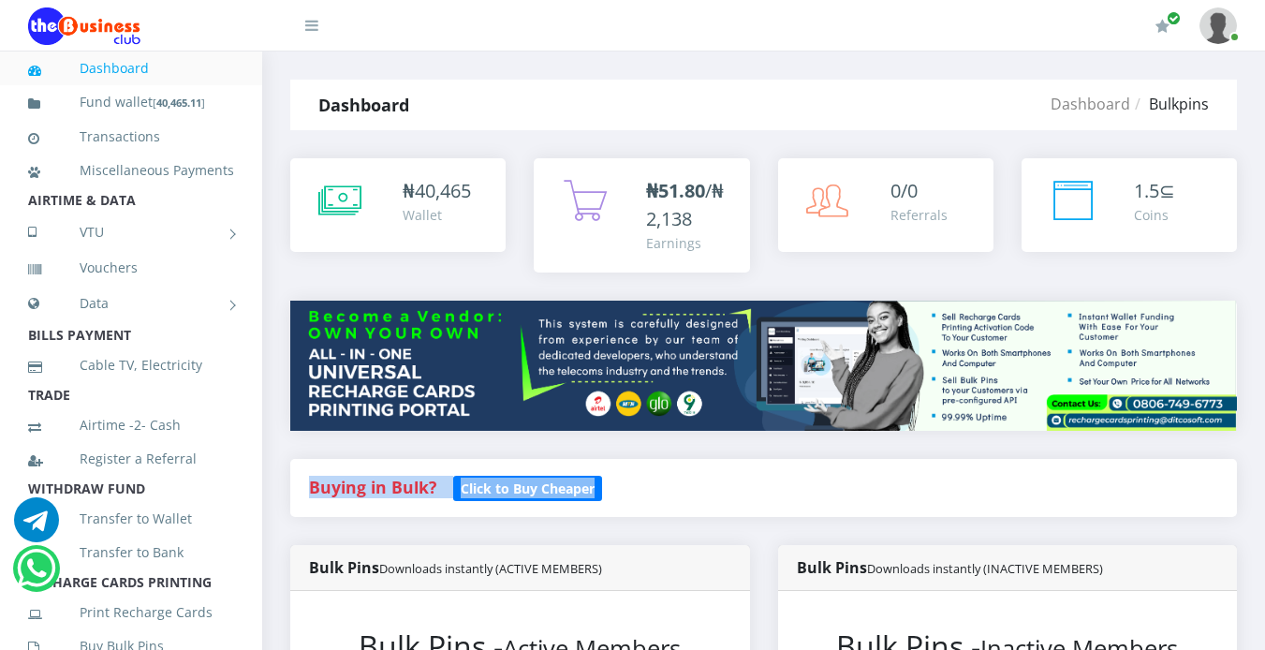
click at [377, 489] on strong "Buying in Bulk?" at bounding box center [372, 487] width 127 height 22
click at [378, 489] on strong "Buying in Bulk?" at bounding box center [372, 487] width 127 height 22
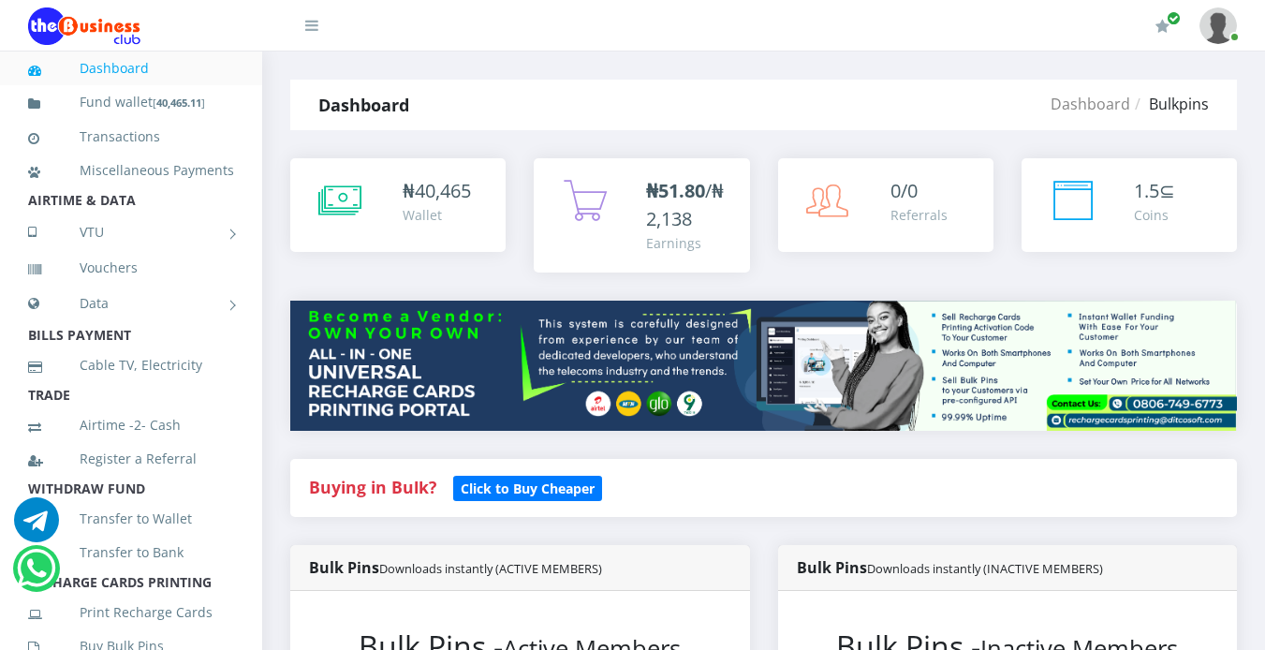
scroll to position [569, 0]
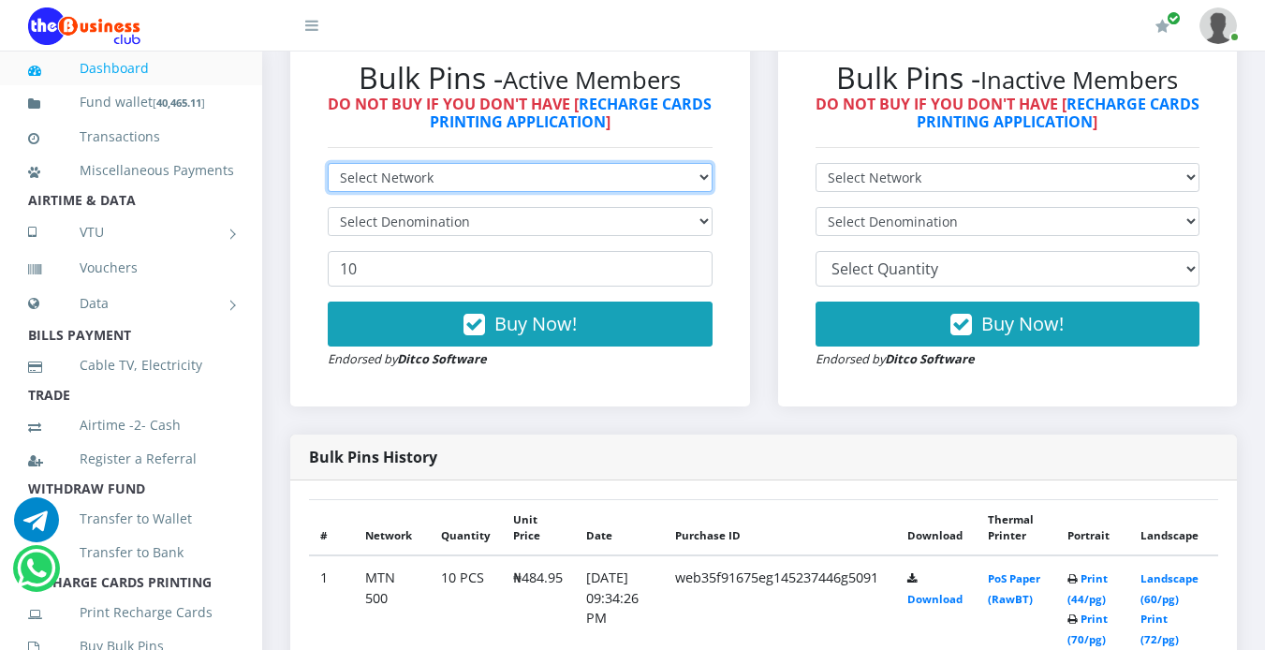
click at [697, 172] on select "Select Network MTN Globacom 9Mobile Airtel" at bounding box center [520, 177] width 385 height 29
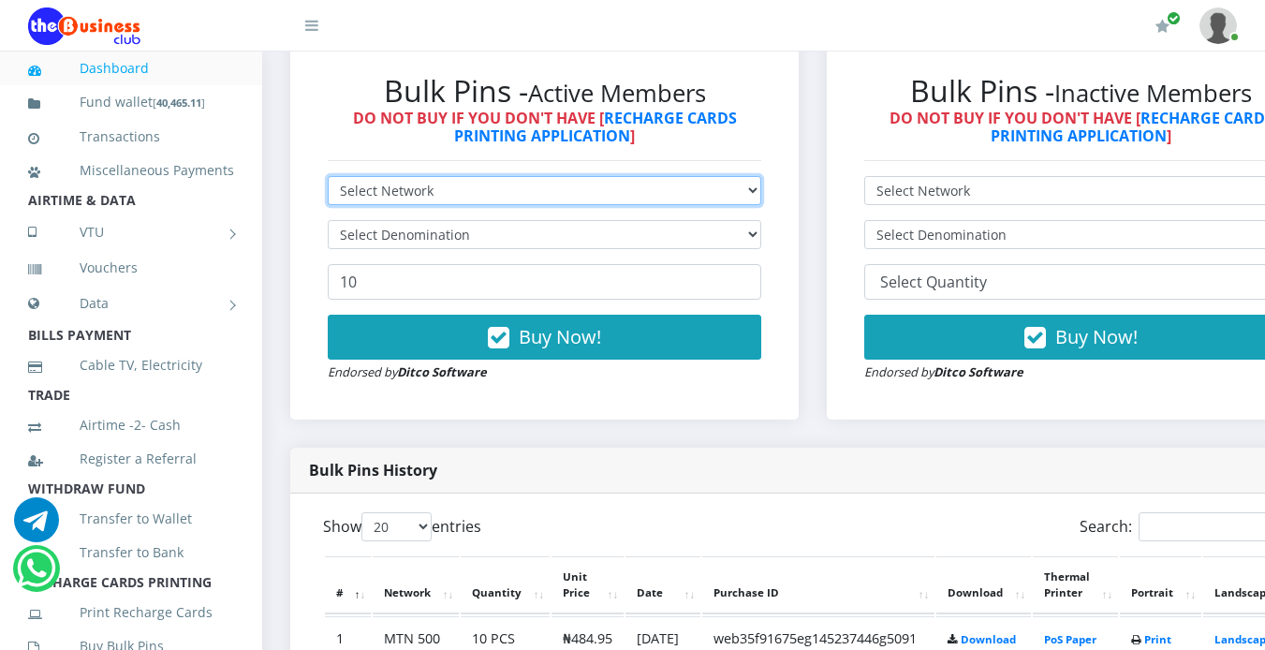
select select "Airtel"
click at [328, 176] on select "Select Network MTN Globacom 9Mobile Airtel" at bounding box center [545, 190] width 434 height 29
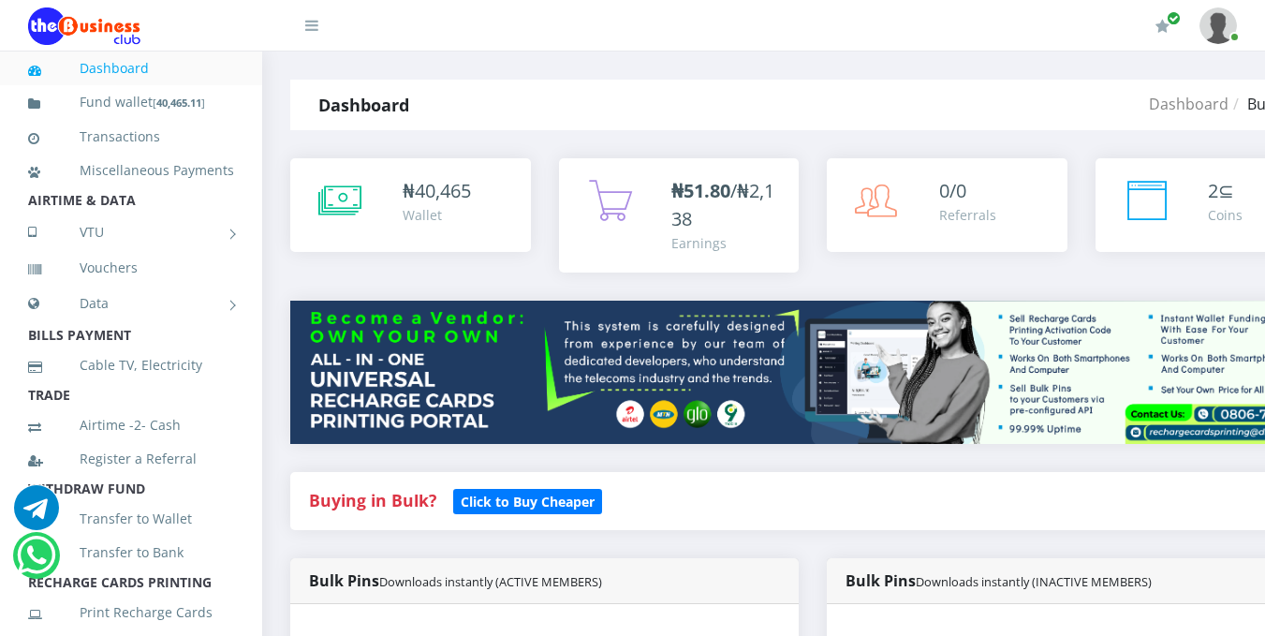
scroll to position [556, 0]
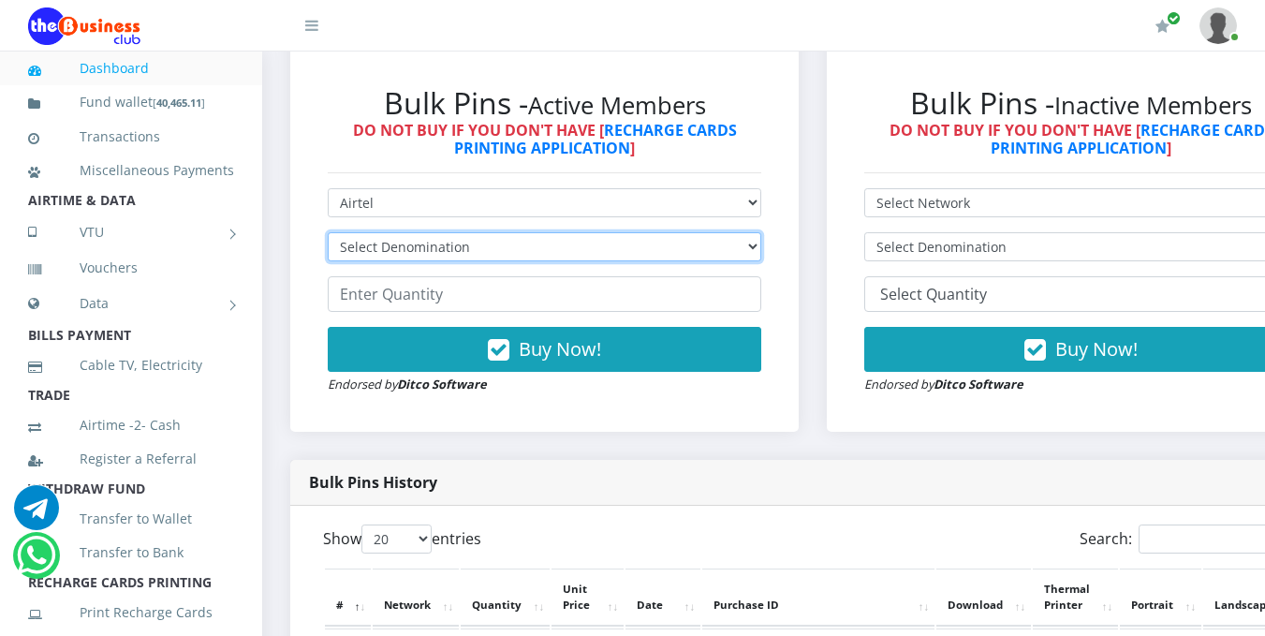
click at [761, 244] on select "Select Denomination Airtel NGN100 - ₦96.38 Airtel NGN200 - ₦192.76 Airtel NGN50…" at bounding box center [545, 246] width 434 height 29
select select "481.9-500"
click at [328, 235] on select "Select Denomination Airtel NGN100 - ₦96.38 Airtel NGN200 - ₦192.76 Airtel NGN50…" at bounding box center [545, 246] width 434 height 29
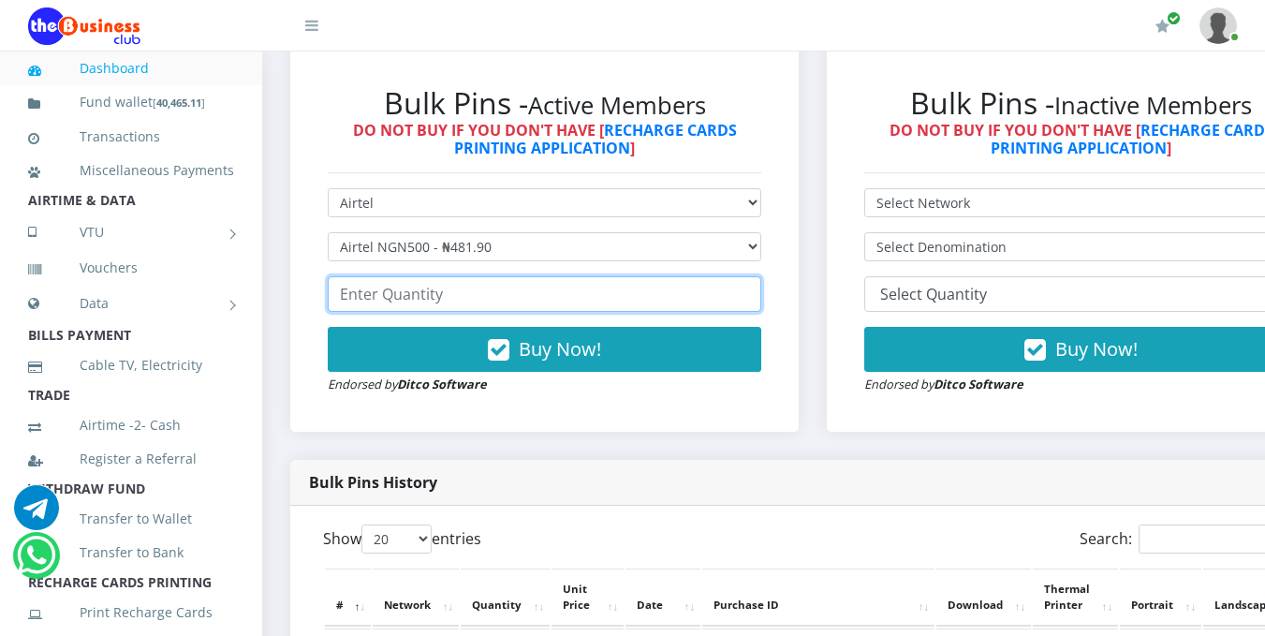
click at [675, 294] on input "number" at bounding box center [545, 294] width 434 height 36
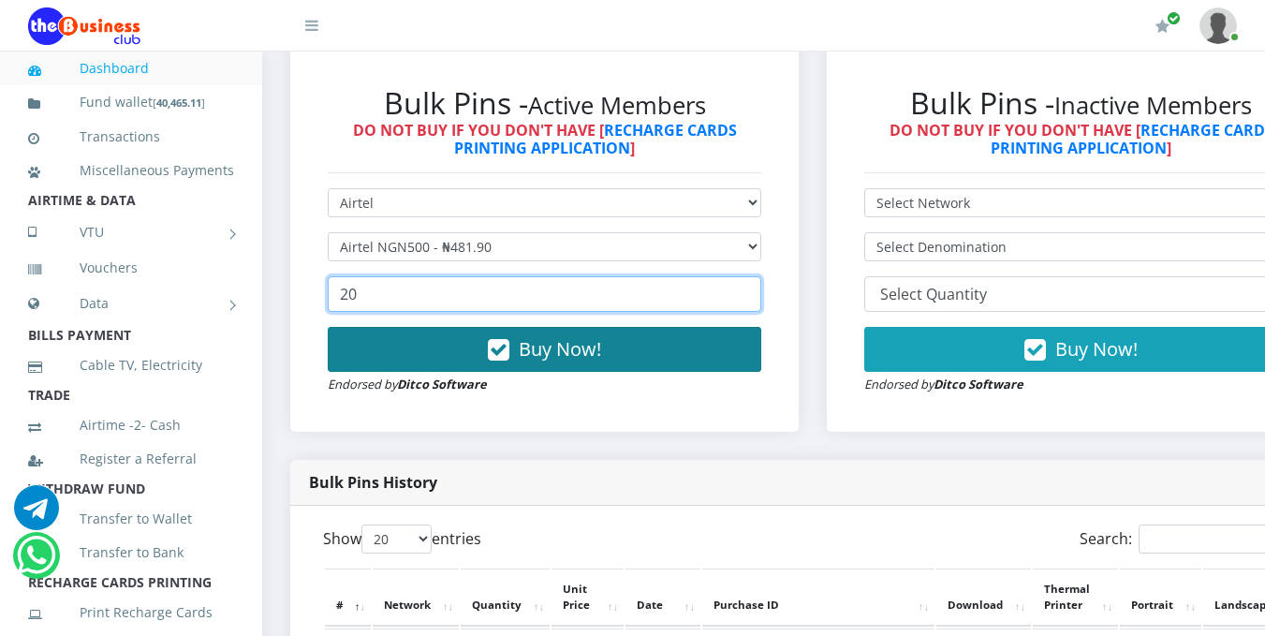
type input "20"
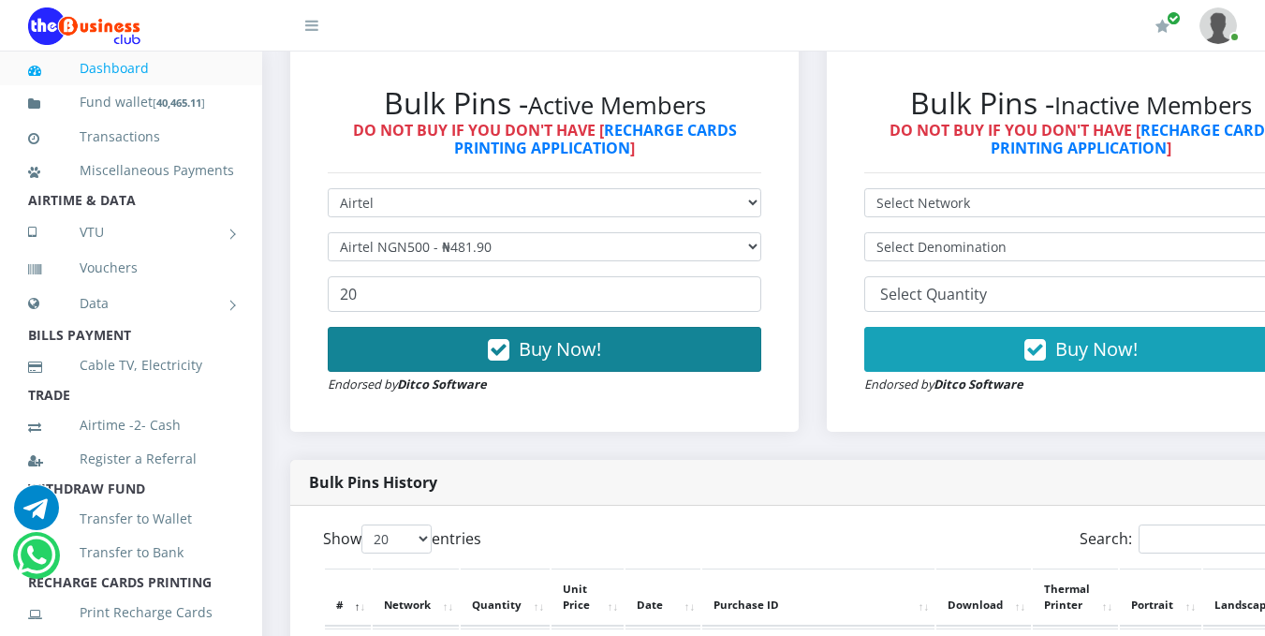
click at [576, 359] on span "Buy Now!" at bounding box center [560, 348] width 82 height 25
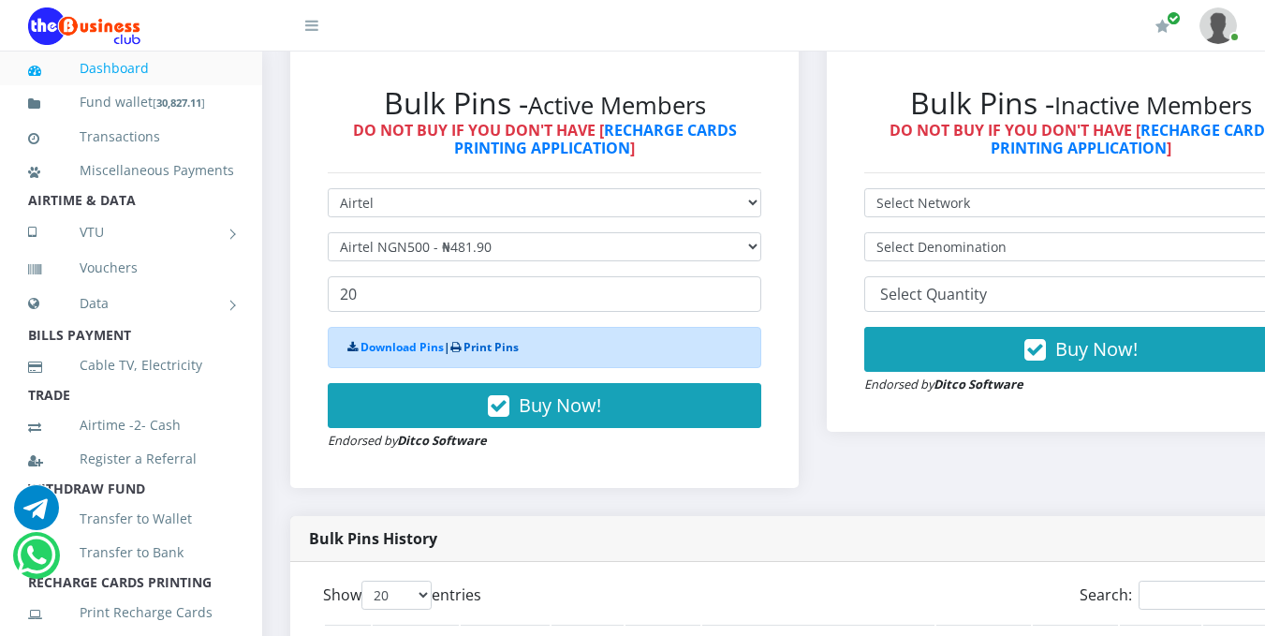
click at [500, 348] on link "Print Pins" at bounding box center [491, 347] width 55 height 16
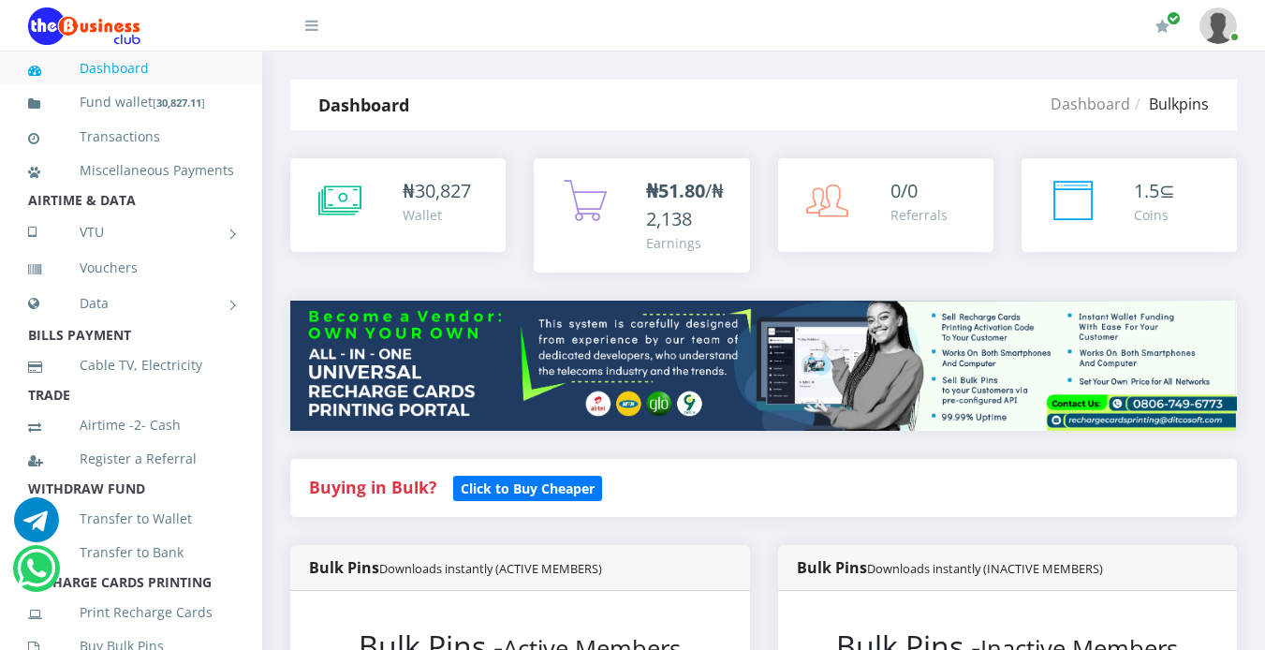
scroll to position [569, 0]
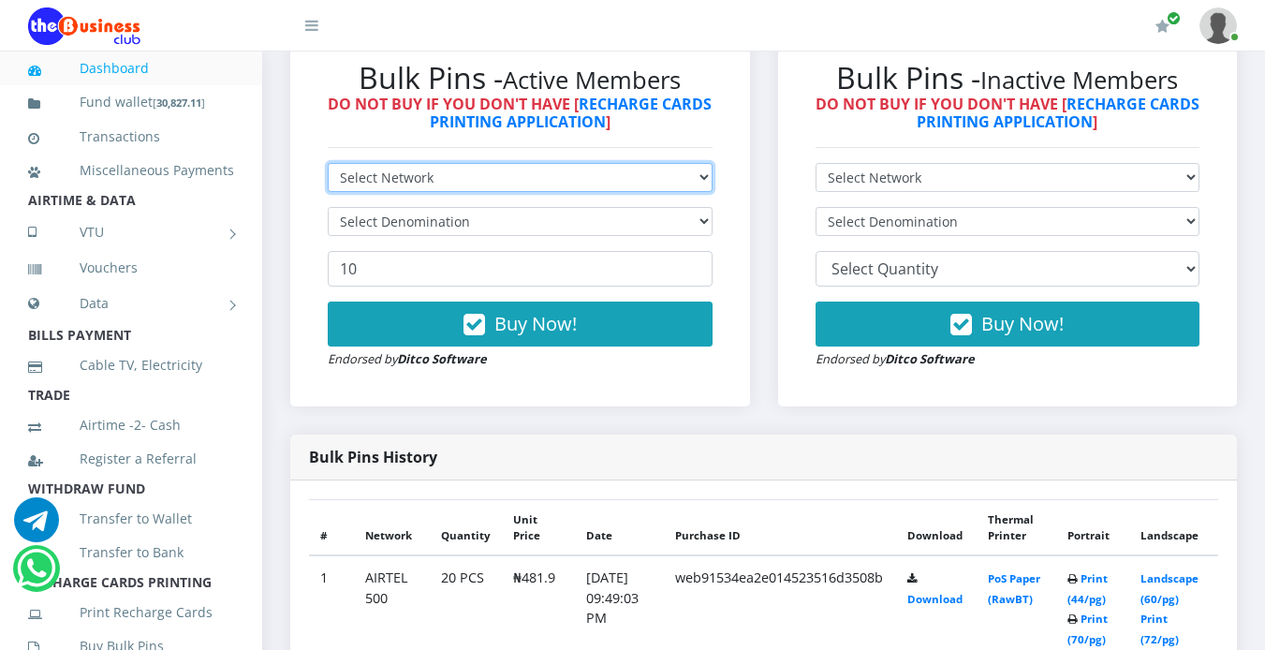
click at [697, 172] on select "Select Network MTN Globacom 9Mobile Airtel" at bounding box center [520, 177] width 385 height 29
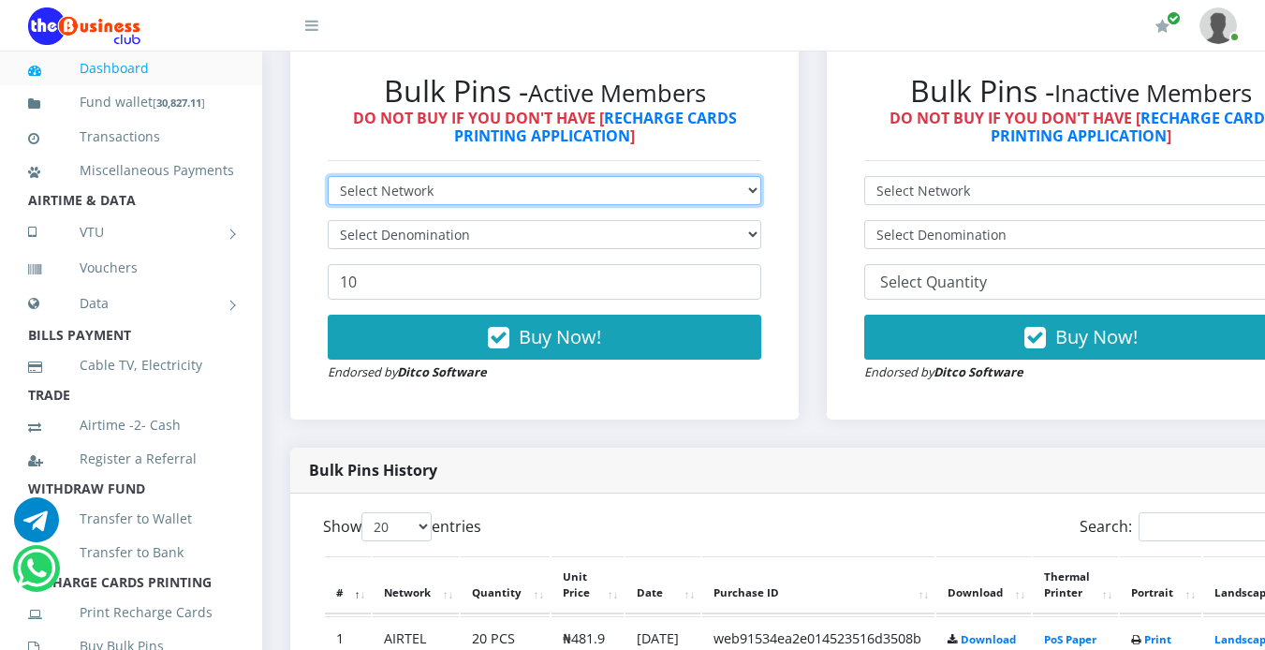
select select "Glo"
click at [328, 176] on select "Select Network MTN Globacom 9Mobile Airtel" at bounding box center [545, 190] width 434 height 29
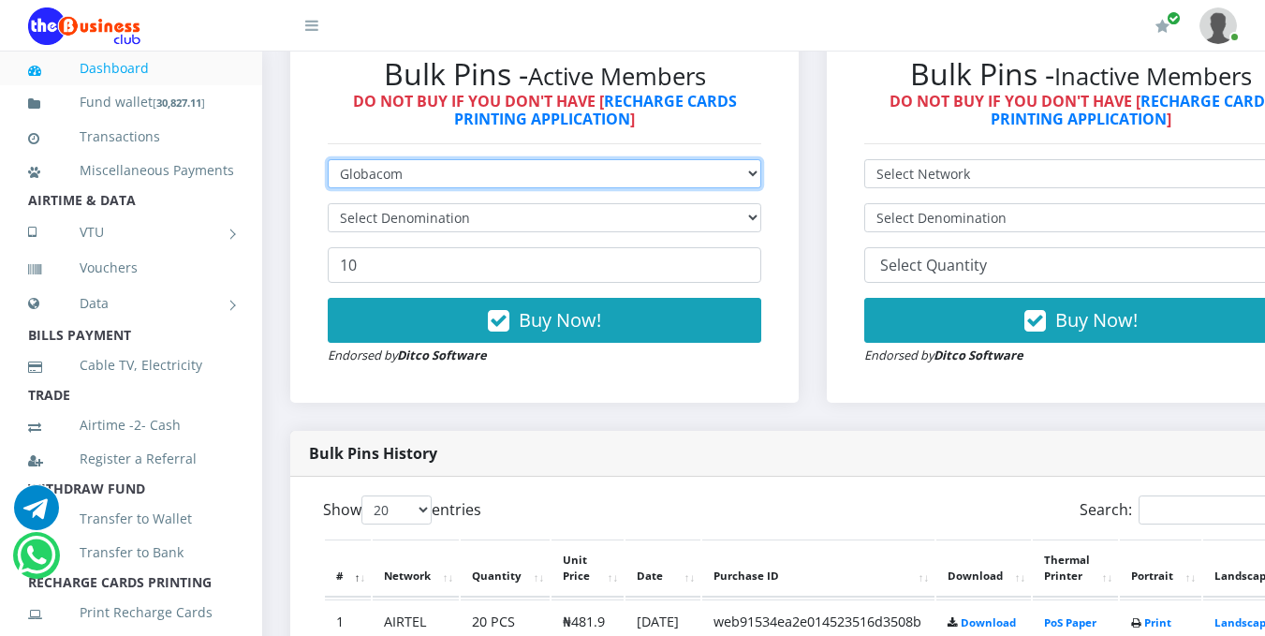
scroll to position [0, 0]
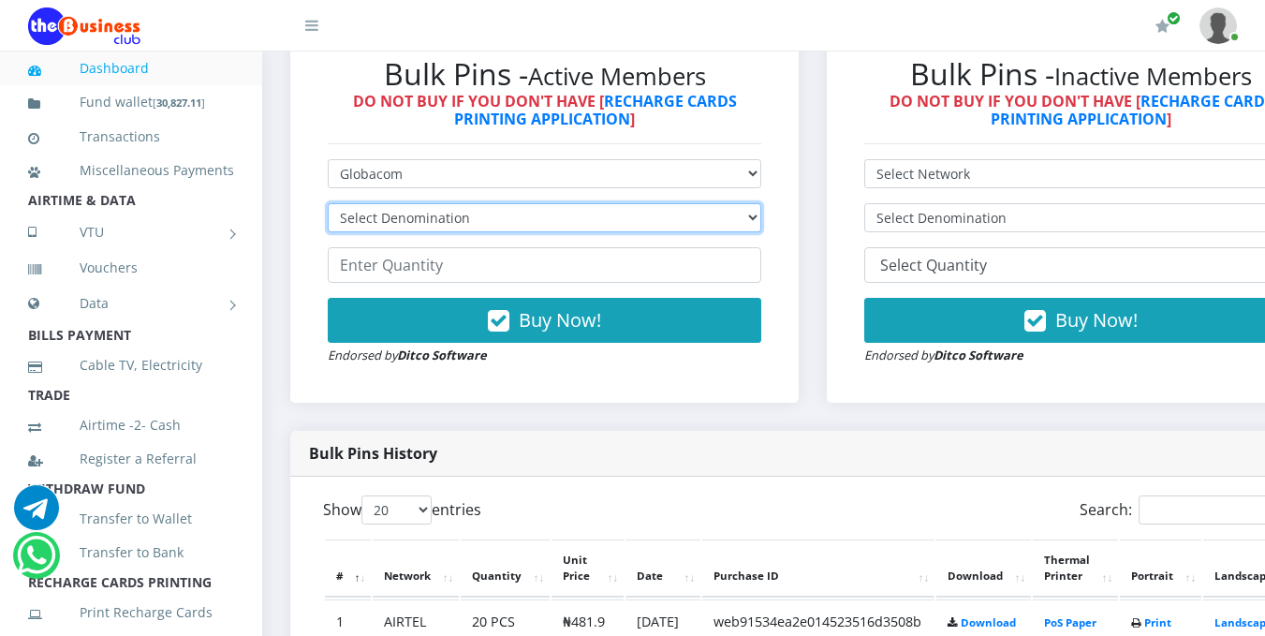
click at [701, 223] on select "Select Denomination Glo NGN100 - ₦96.55 Glo NGN200 - ₦193.10 Glo NGN500 - ₦482.…" at bounding box center [545, 217] width 434 height 29
select select "482.75-500"
click at [328, 206] on select "Select Denomination Glo NGN100 - ₦96.55 Glo NGN200 - ₦193.10 Glo NGN500 - ₦482.…" at bounding box center [545, 217] width 434 height 29
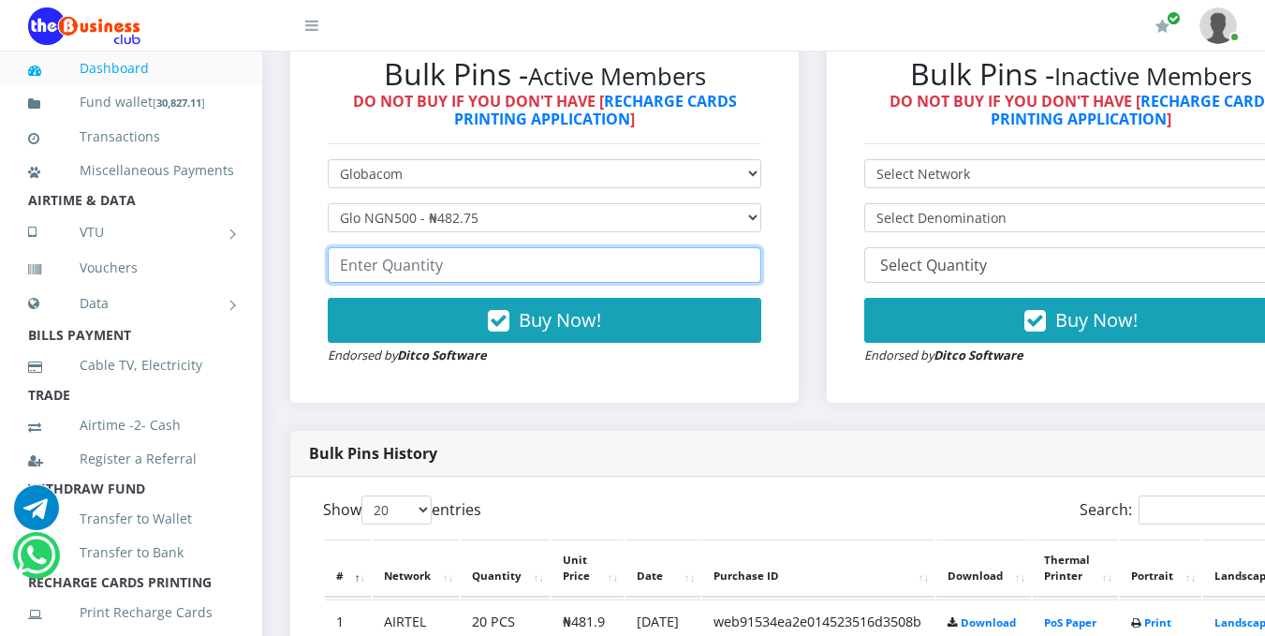
click at [645, 268] on input "number" at bounding box center [545, 265] width 434 height 36
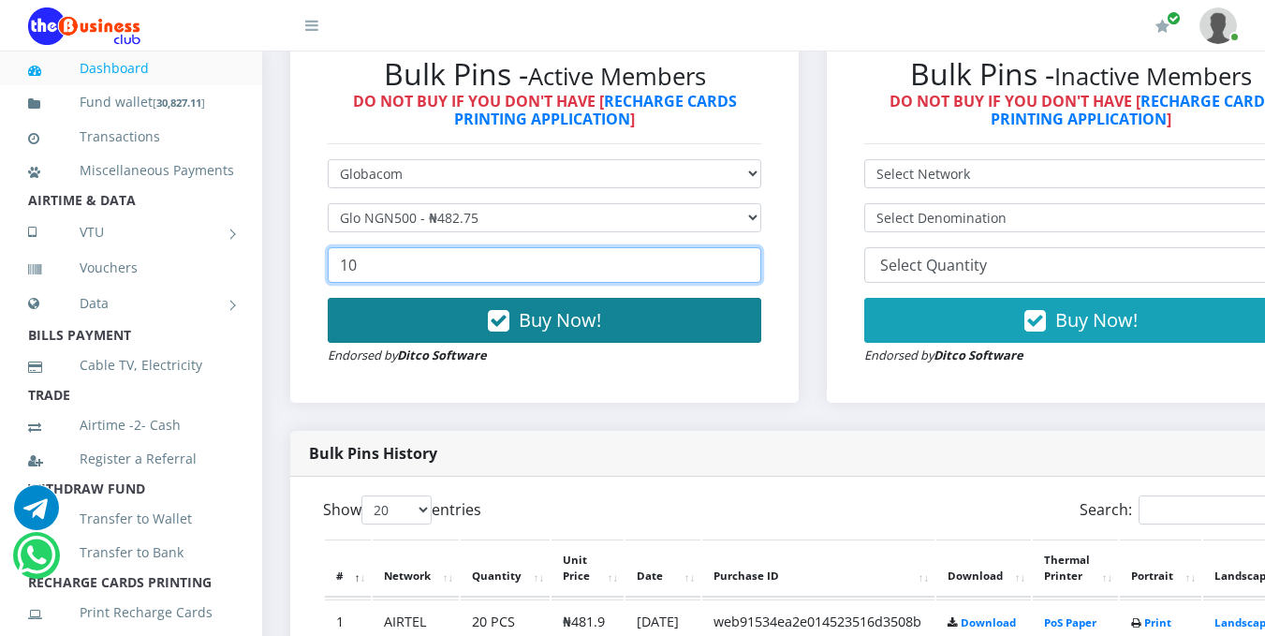
type input "10"
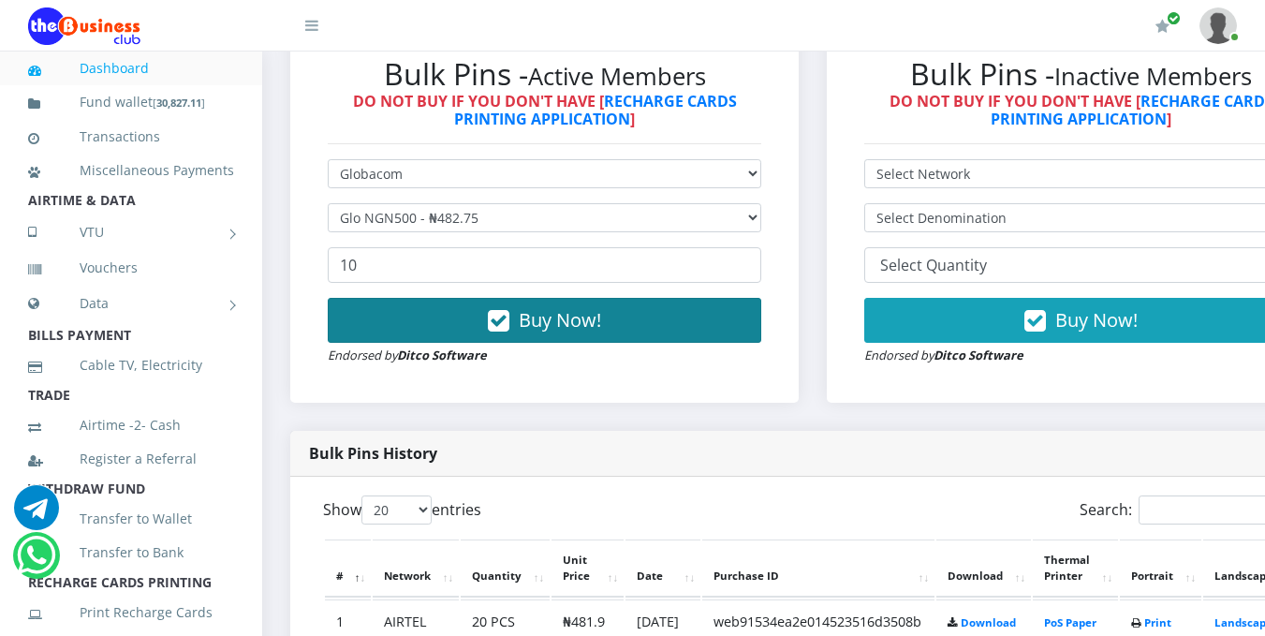
click at [620, 311] on button "Buy Now!" at bounding box center [545, 320] width 434 height 45
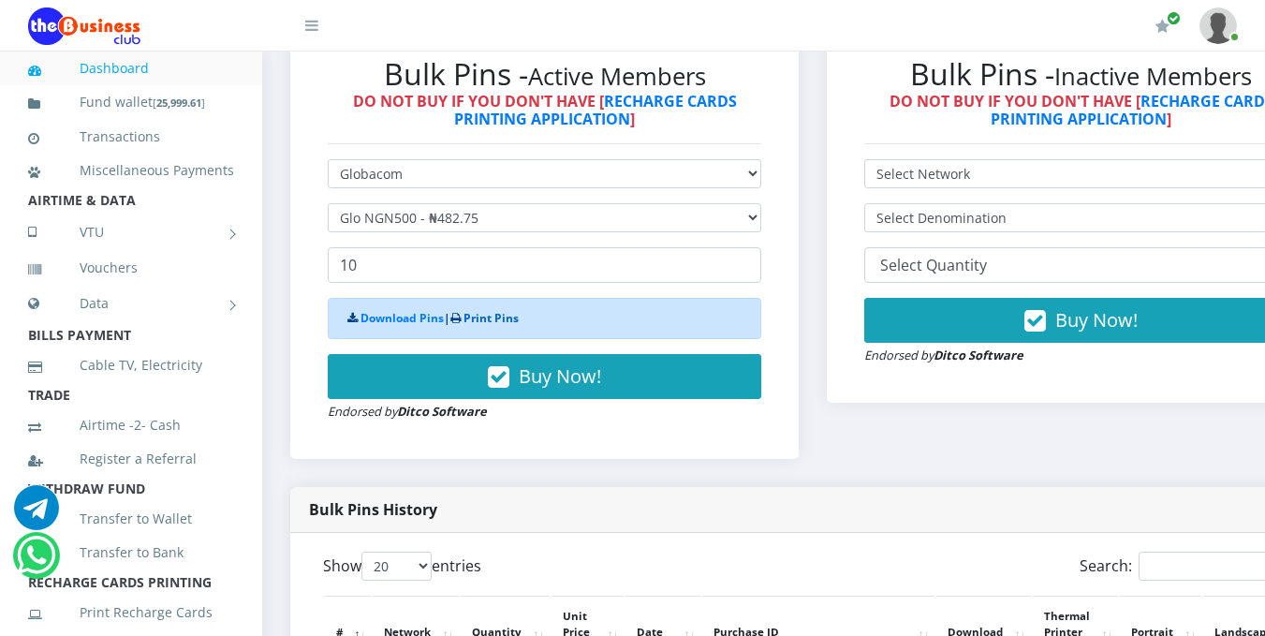
click at [510, 323] on link "Print Pins" at bounding box center [491, 318] width 55 height 16
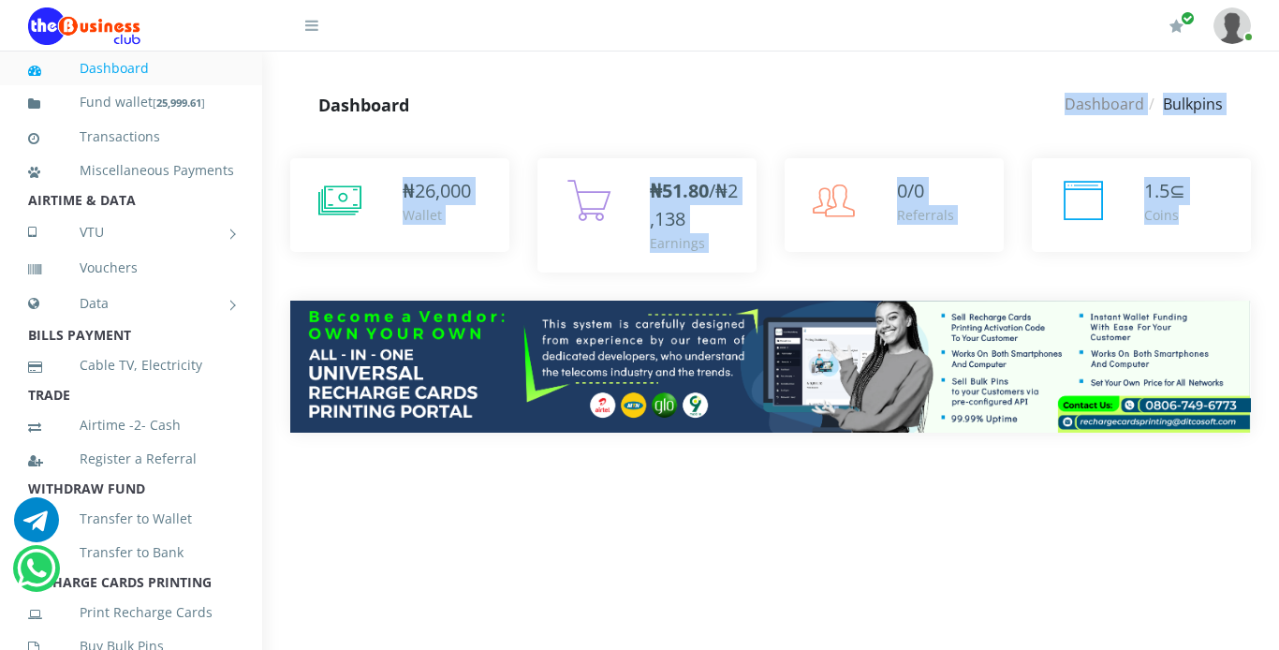
drag, startPoint x: 1228, startPoint y: 170, endPoint x: 1249, endPoint y: 114, distance: 59.3
click at [1249, 52] on div "My Profile Settings Logout" at bounding box center [770, 52] width 1017 height 0
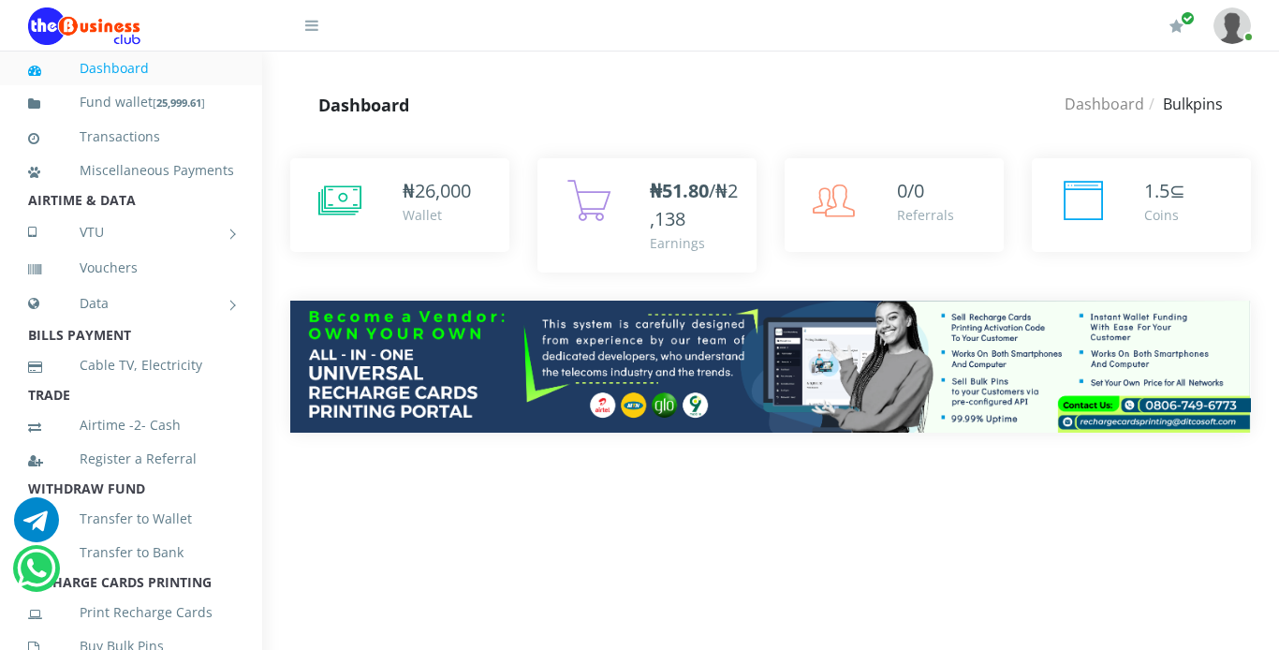
drag, startPoint x: 1249, startPoint y: 114, endPoint x: 1265, endPoint y: 151, distance: 39.8
click at [1265, 151] on div "₦ 26,000 Wallet" at bounding box center [770, 309] width 1017 height 359
click at [1275, 116] on div "Dashboard Dashboard Bulkpins Dashboard Bulkpins" at bounding box center [770, 105] width 1017 height 51
click at [1268, 210] on html "Dashboard Fund wallet [ 25,999.61 ] Transactions Miscellaneous Payments AIRTIME…" at bounding box center [639, 244] width 1279 height 489
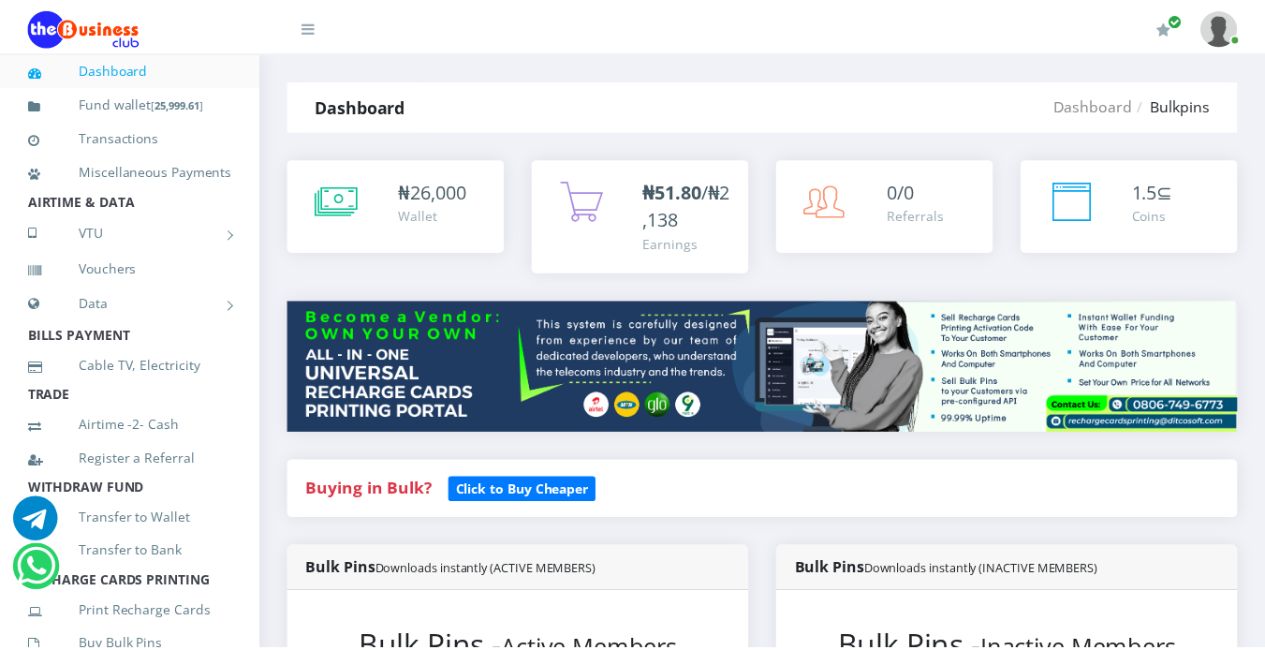
scroll to position [569, 0]
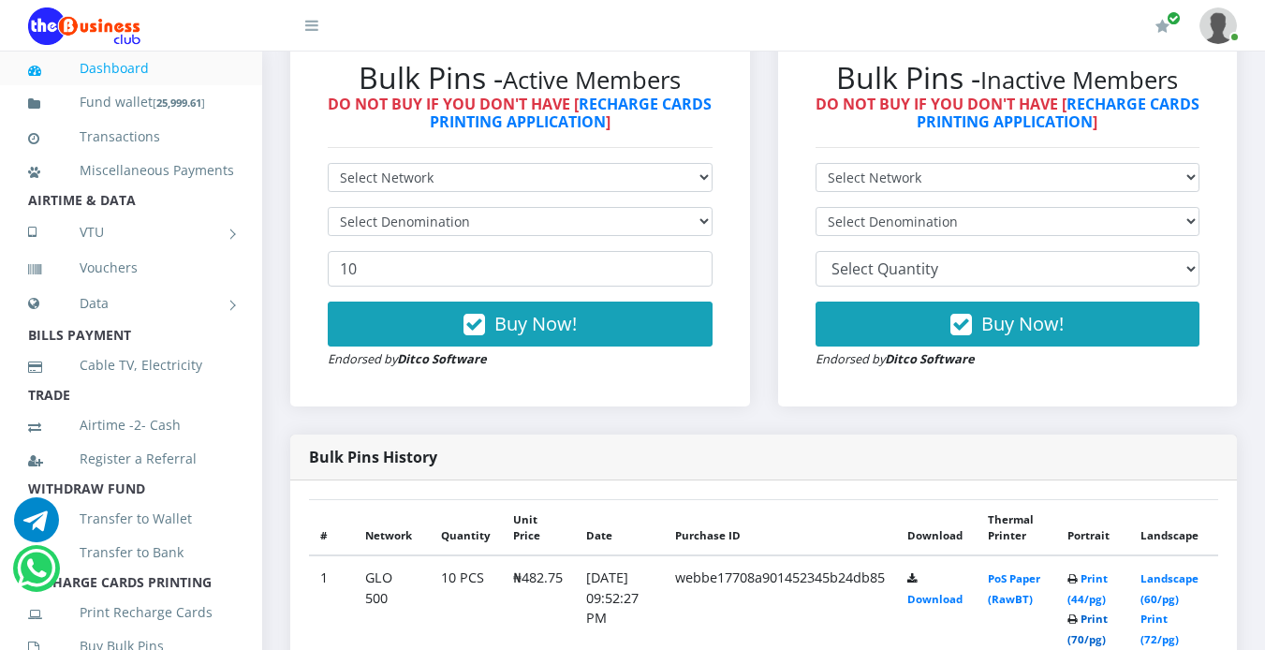
click at [1089, 640] on link "Print (70/pg)" at bounding box center [1088, 629] width 40 height 35
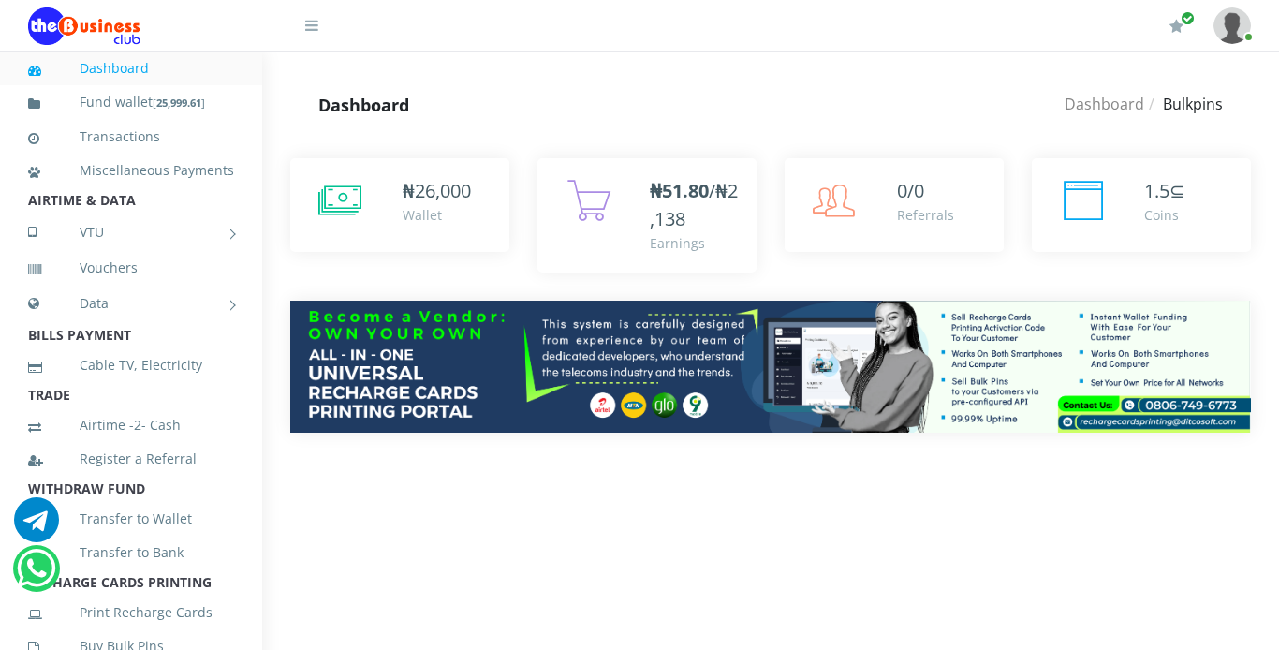
click at [1270, 156] on div "₦ 26,000 Wallet" at bounding box center [770, 309] width 1017 height 359
click at [1276, 172] on div "₦ 26,000 Wallet" at bounding box center [770, 309] width 1017 height 359
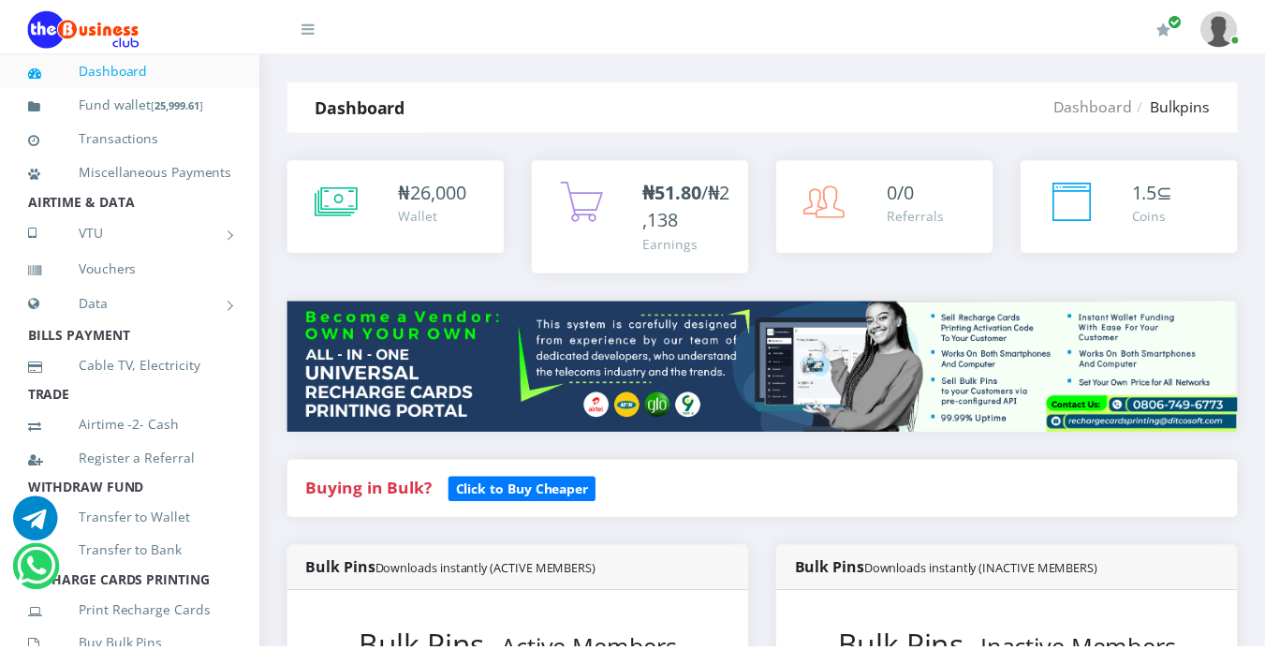
scroll to position [569, 0]
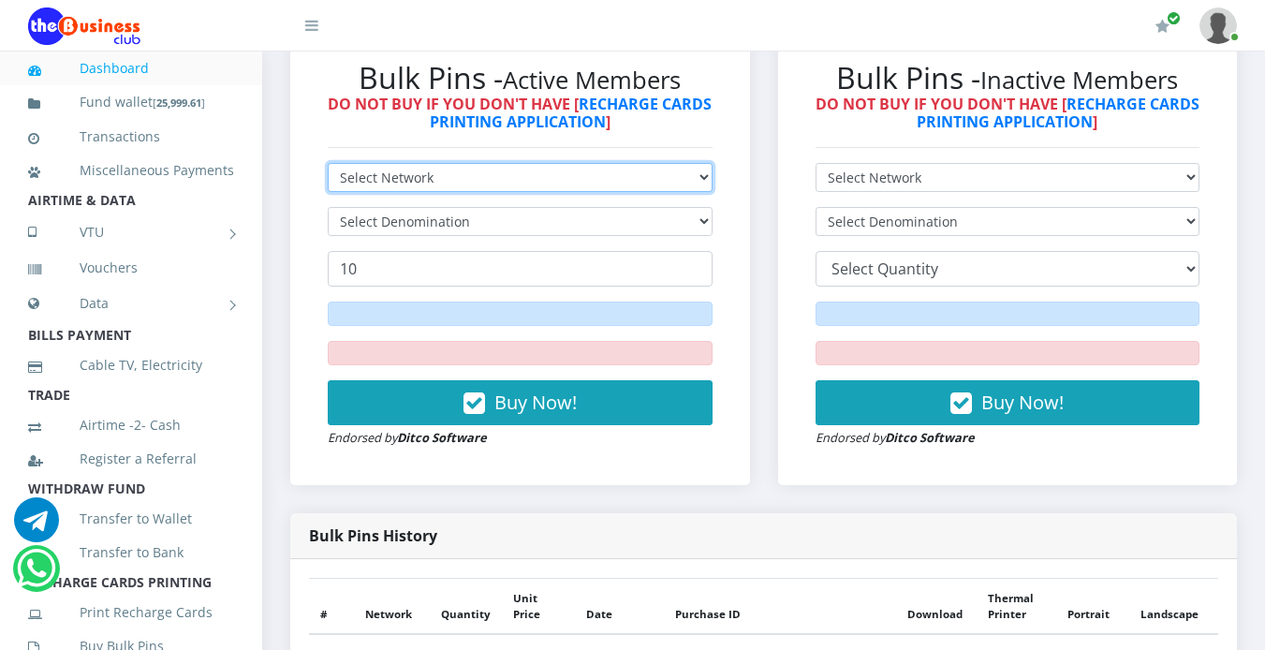
click at [692, 179] on select "Select Network MTN Globacom 9Mobile Airtel" at bounding box center [520, 177] width 385 height 29
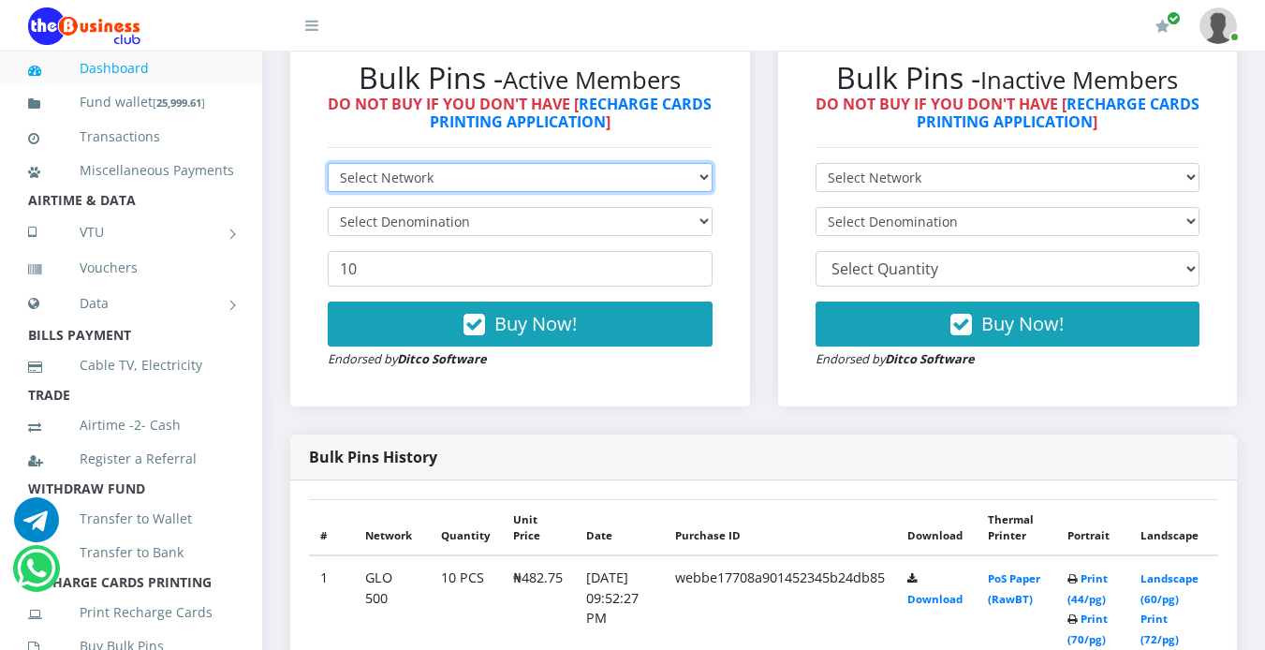
select select "MTN"
click at [328, 163] on select "Select Network MTN Globacom 9Mobile Airtel" at bounding box center [520, 177] width 385 height 29
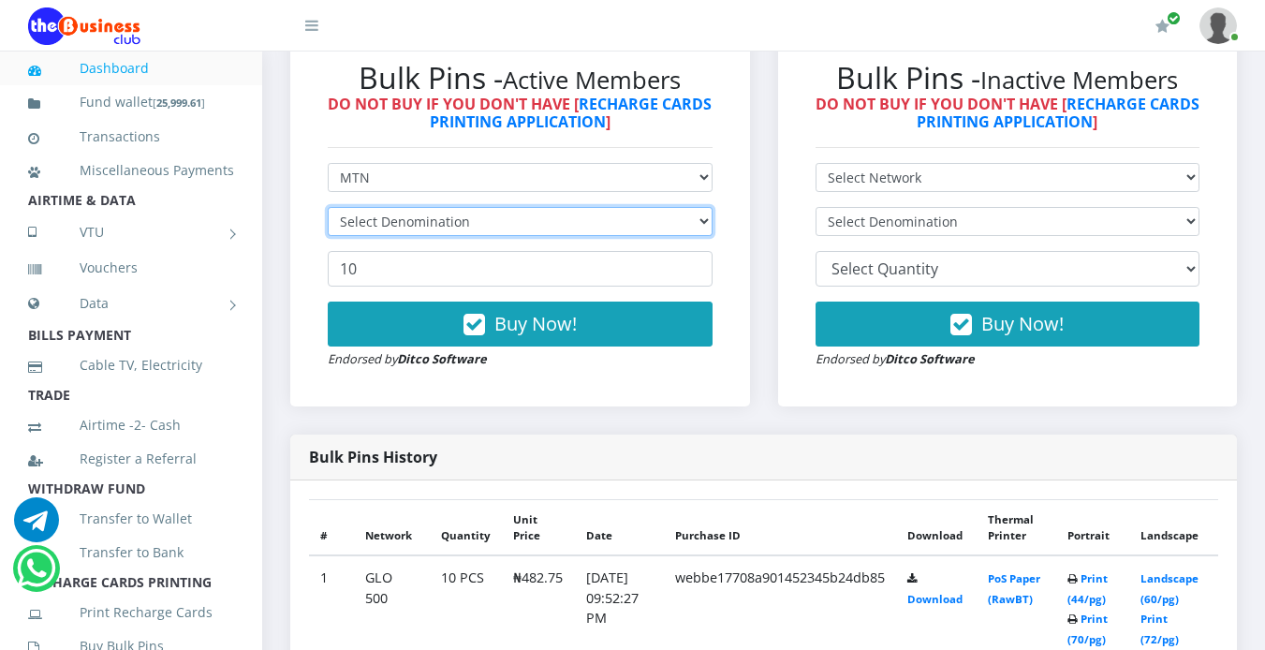
click at [498, 220] on select "Select Denomination" at bounding box center [520, 221] width 385 height 29
click at [705, 219] on select "Select Denomination" at bounding box center [520, 221] width 385 height 29
click at [705, 220] on select "Select Denomination" at bounding box center [520, 221] width 385 height 29
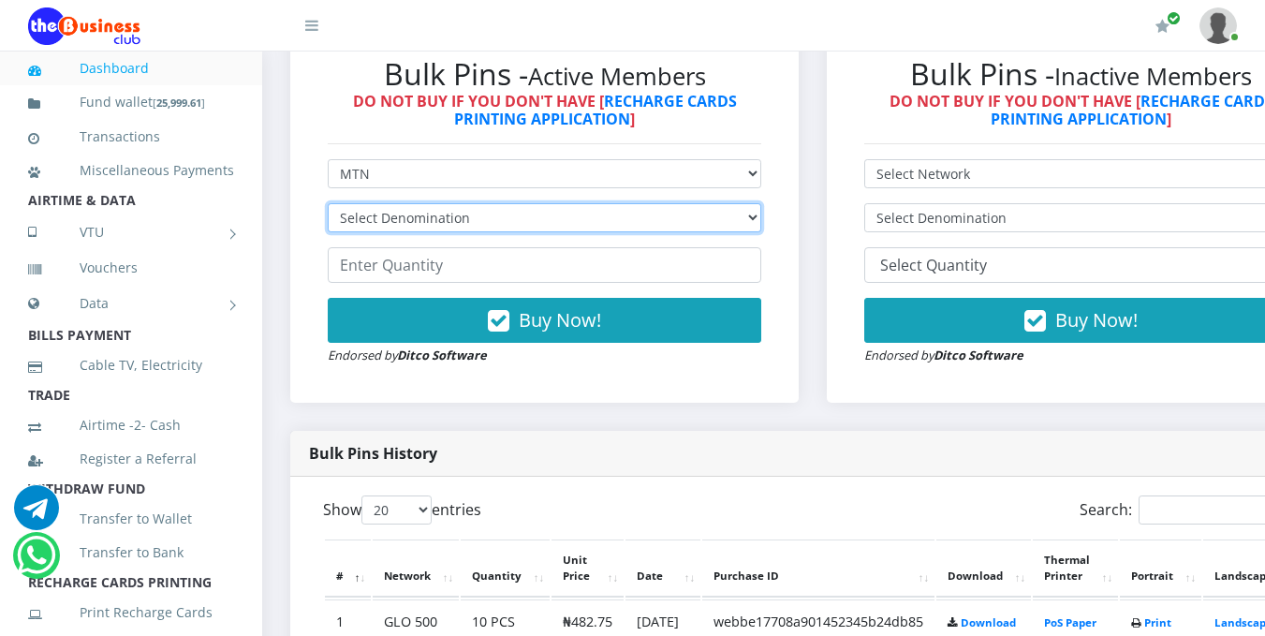
scroll to position [0, 0]
select select "193.98-200"
click at [328, 206] on select "Select Denomination MTN NGN100 - ₦96.99 MTN NGN200 - ₦193.98 MTN NGN400 - ₦387.…" at bounding box center [545, 217] width 434 height 29
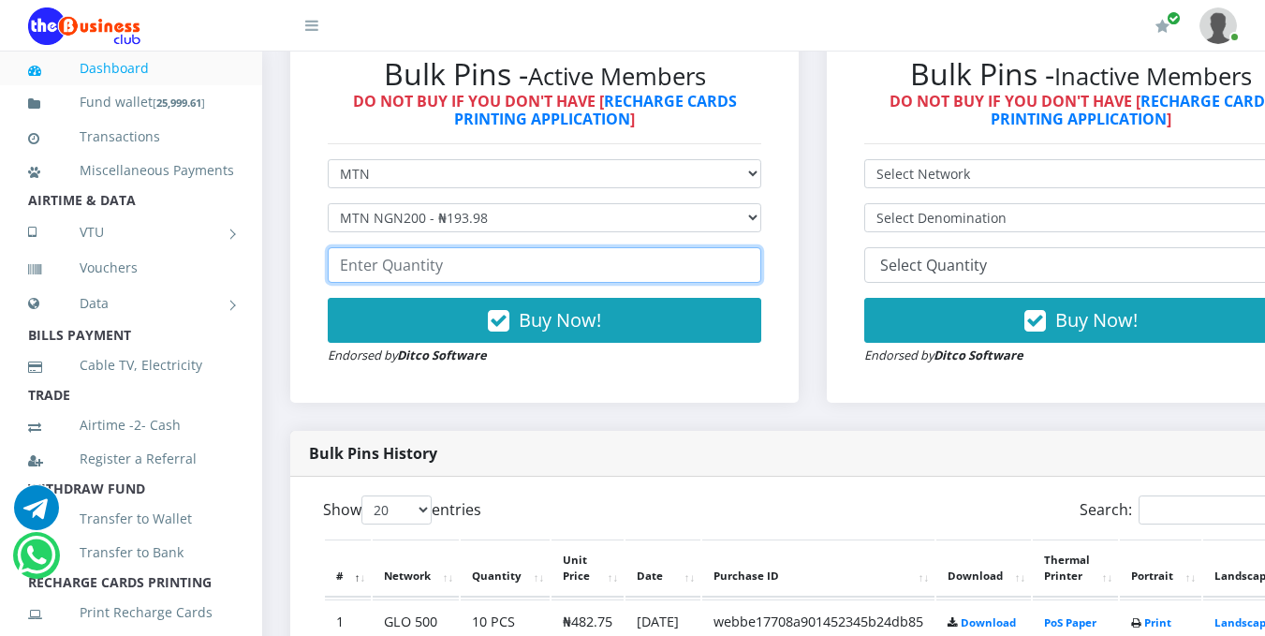
click at [430, 271] on input "number" at bounding box center [545, 265] width 434 height 36
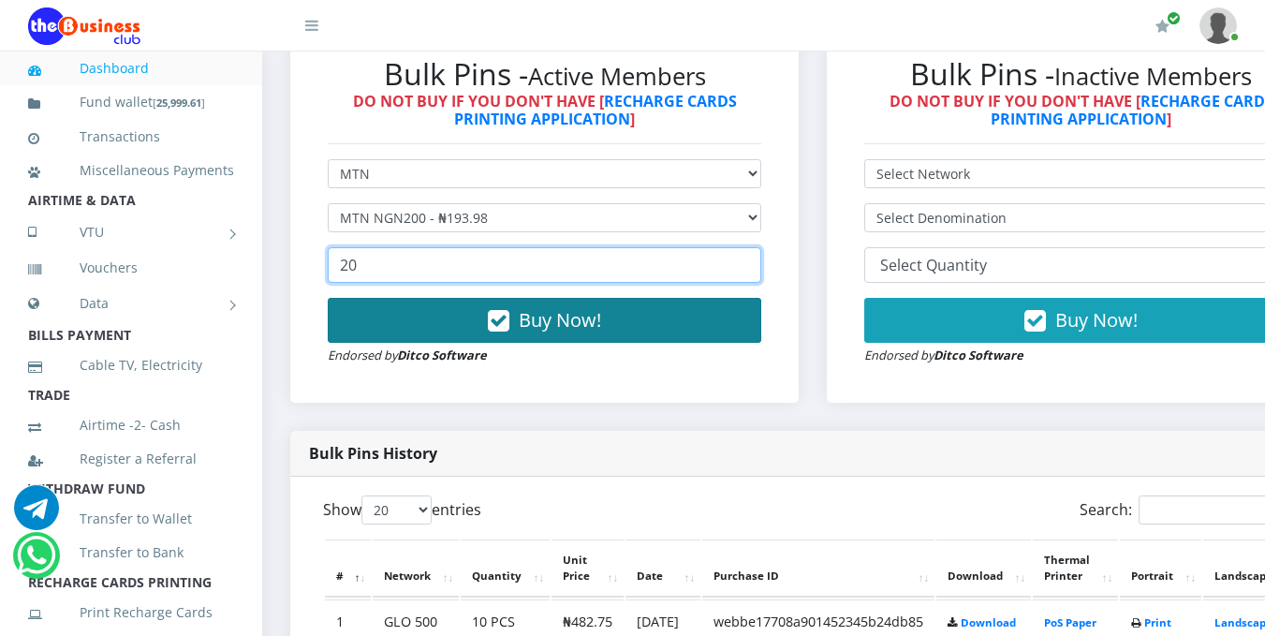
type input "20"
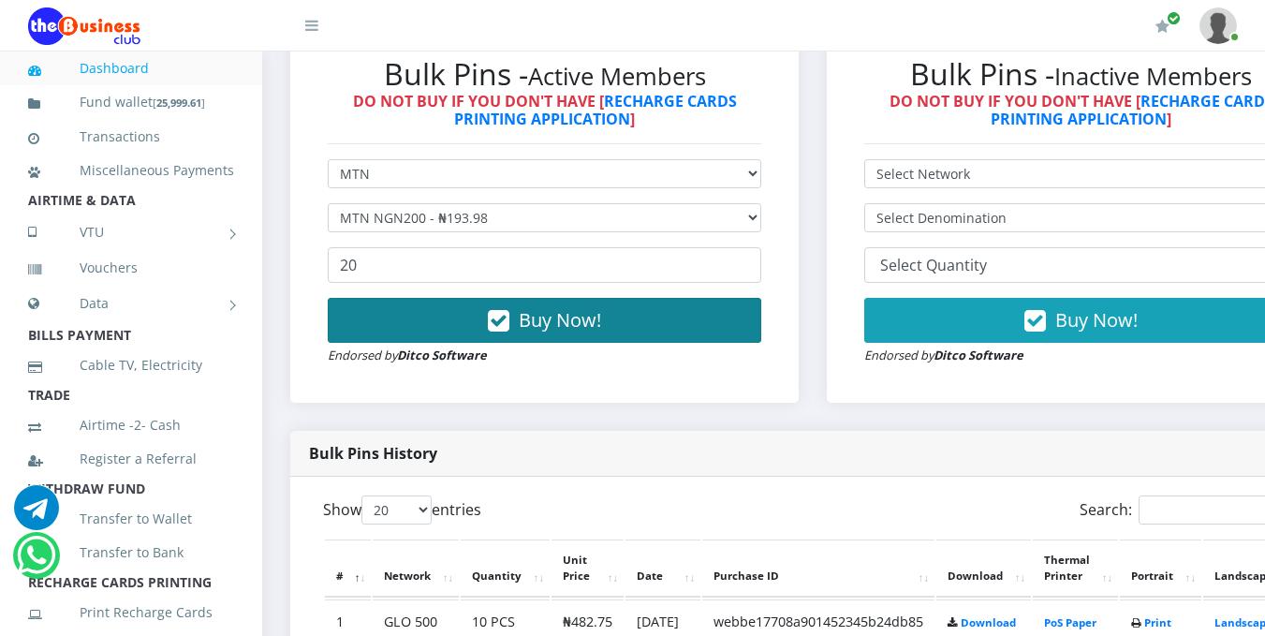
click at [543, 333] on span "Buy Now!" at bounding box center [560, 319] width 82 height 25
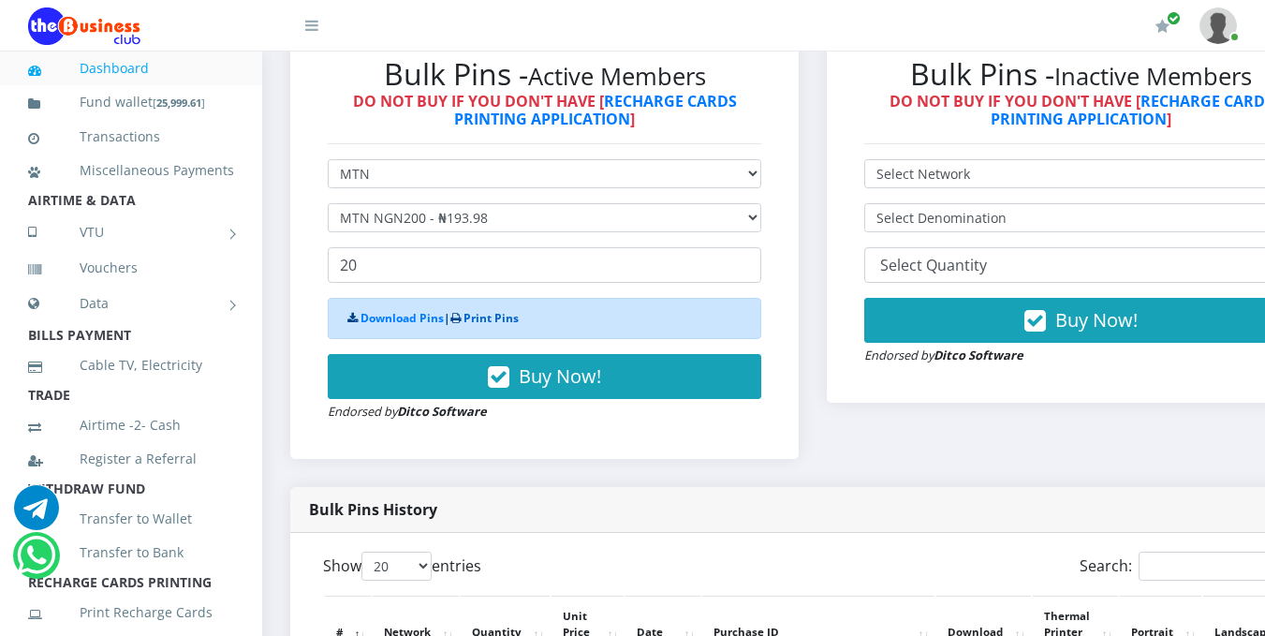
click at [499, 326] on link "Print Pins" at bounding box center [491, 318] width 55 height 16
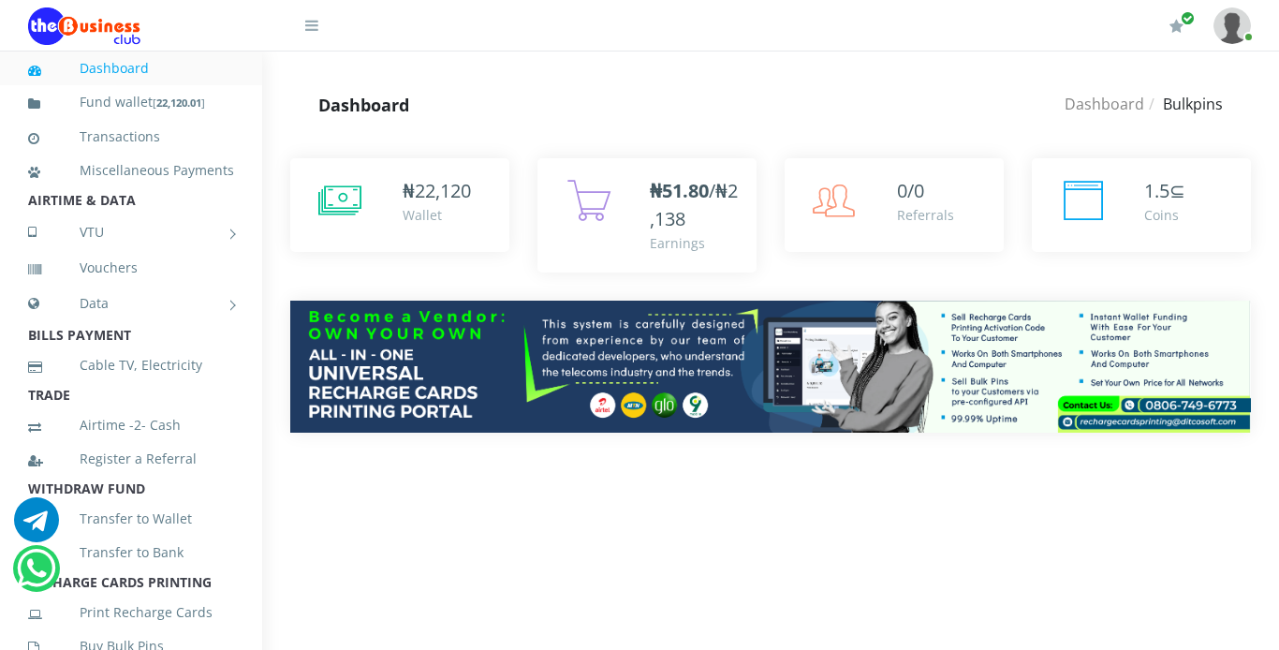
click at [1272, 117] on div "Dashboard Dashboard Bulkpins Dashboard Bulkpins" at bounding box center [770, 105] width 1017 height 51
click at [1272, 120] on div "Dashboard Dashboard Bulkpins Dashboard Bulkpins" at bounding box center [770, 105] width 1017 height 51
click at [1272, 143] on div "₦ 22,120 Wallet" at bounding box center [770, 309] width 1017 height 359
click at [1270, 173] on div "₦ 22,120 Wallet" at bounding box center [770, 309] width 1017 height 359
click at [1278, 108] on div "Dashboard Dashboard Bulkpins Dashboard Bulkpins" at bounding box center [770, 105] width 1017 height 51
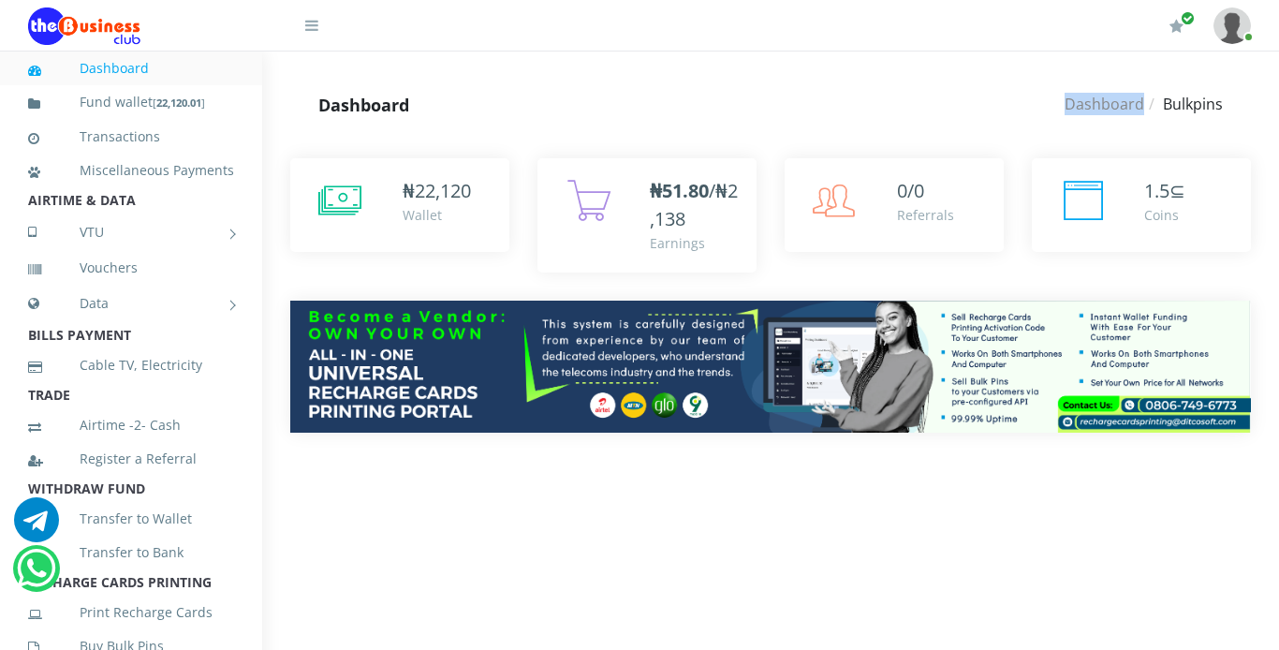
click at [1278, 108] on div "Dashboard Dashboard Bulkpins Dashboard Bulkpins" at bounding box center [770, 105] width 1017 height 51
click at [1270, 201] on div "₦ 22,120 Wallet" at bounding box center [770, 309] width 1017 height 359
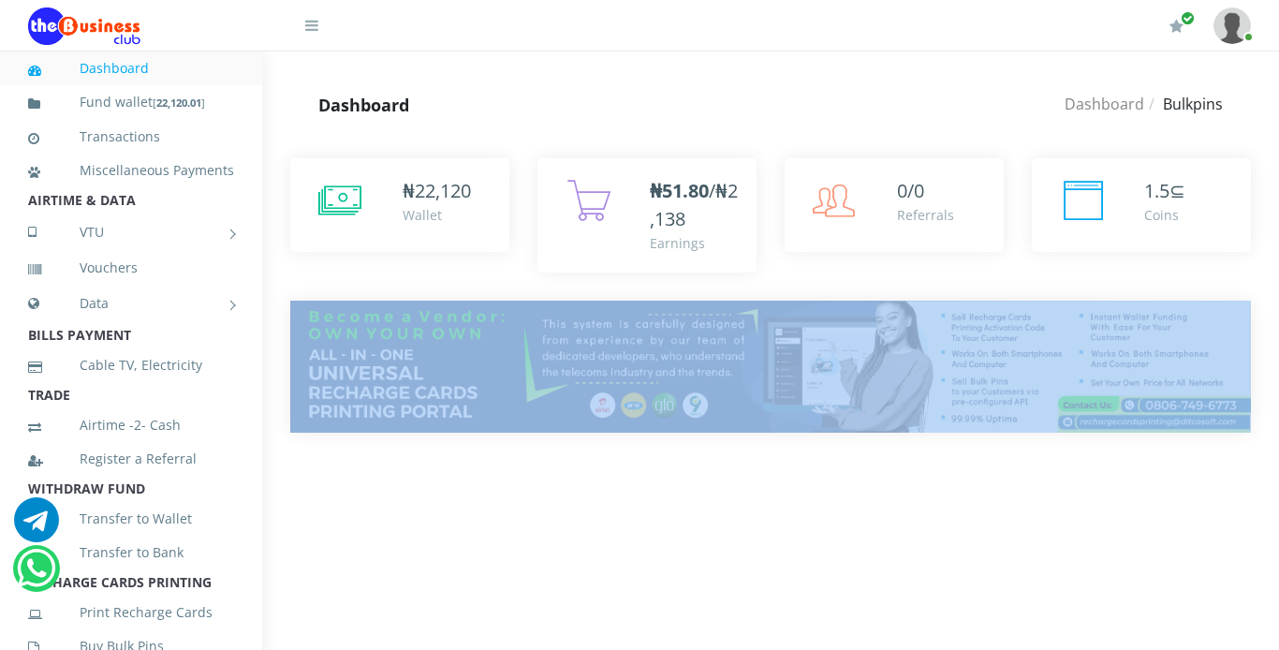
click at [1270, 201] on div "₦ 22,120 Wallet" at bounding box center [770, 309] width 1017 height 359
click at [1272, 147] on div "₦ 22,120 Wallet" at bounding box center [770, 309] width 1017 height 359
click at [1278, 244] on div "₦ 22,120 Wallet" at bounding box center [770, 309] width 1017 height 359
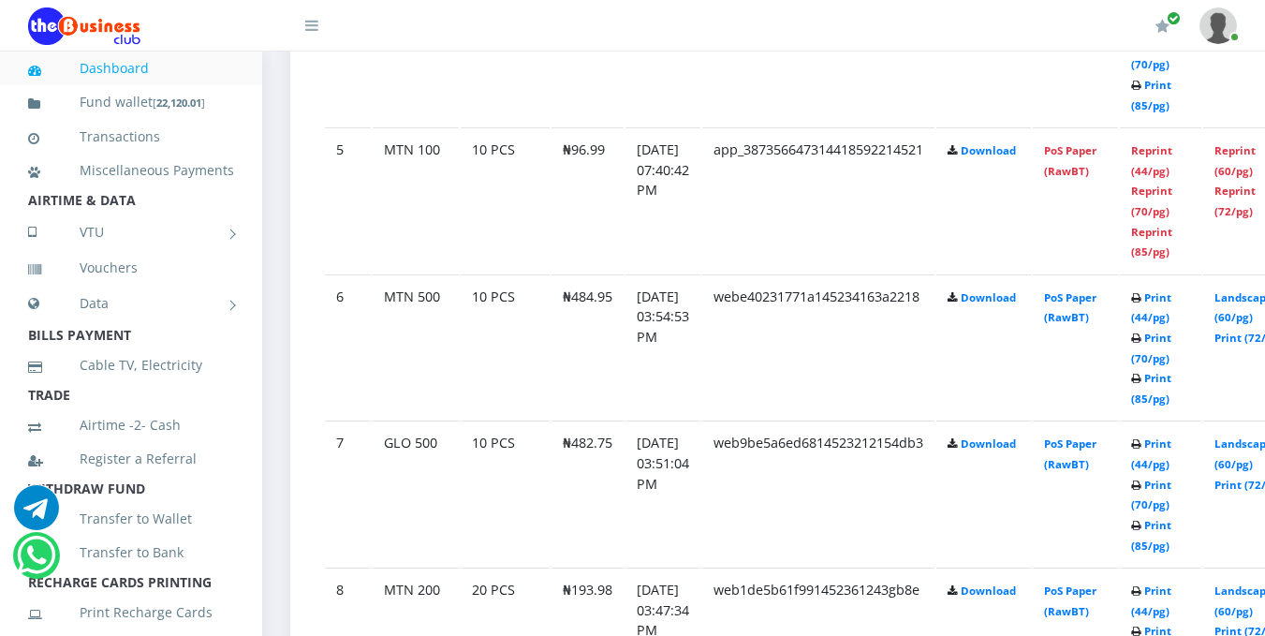
scroll to position [1087, 0]
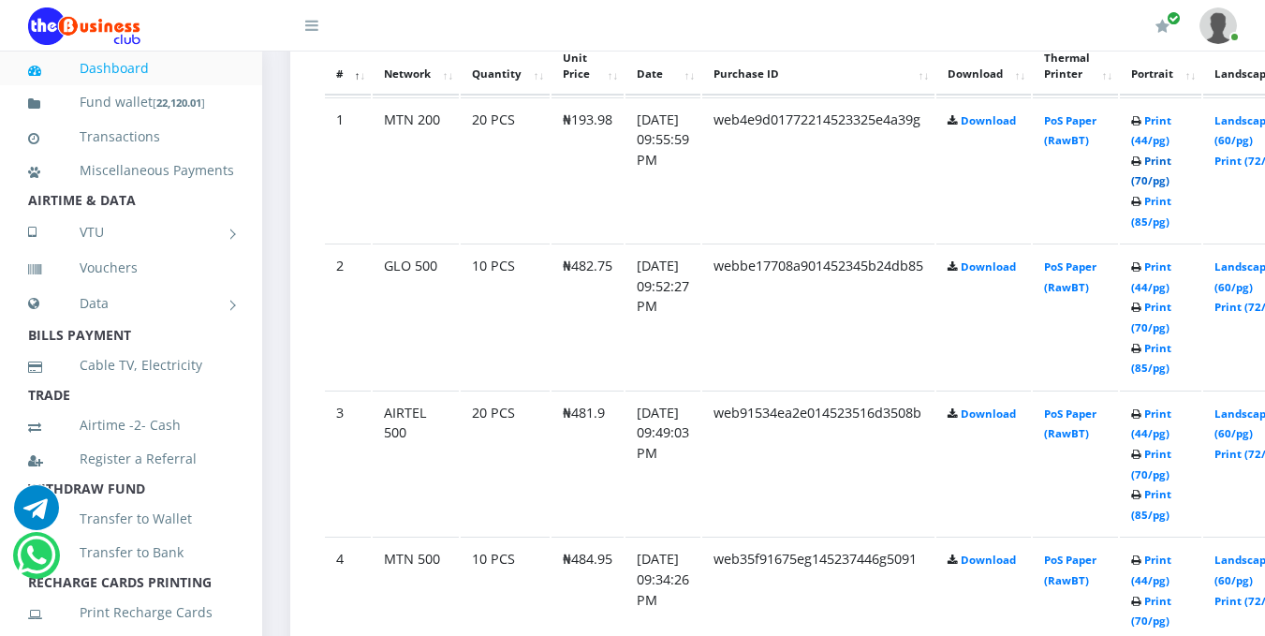
click at [1169, 184] on link "Print (70/pg)" at bounding box center [1151, 171] width 40 height 35
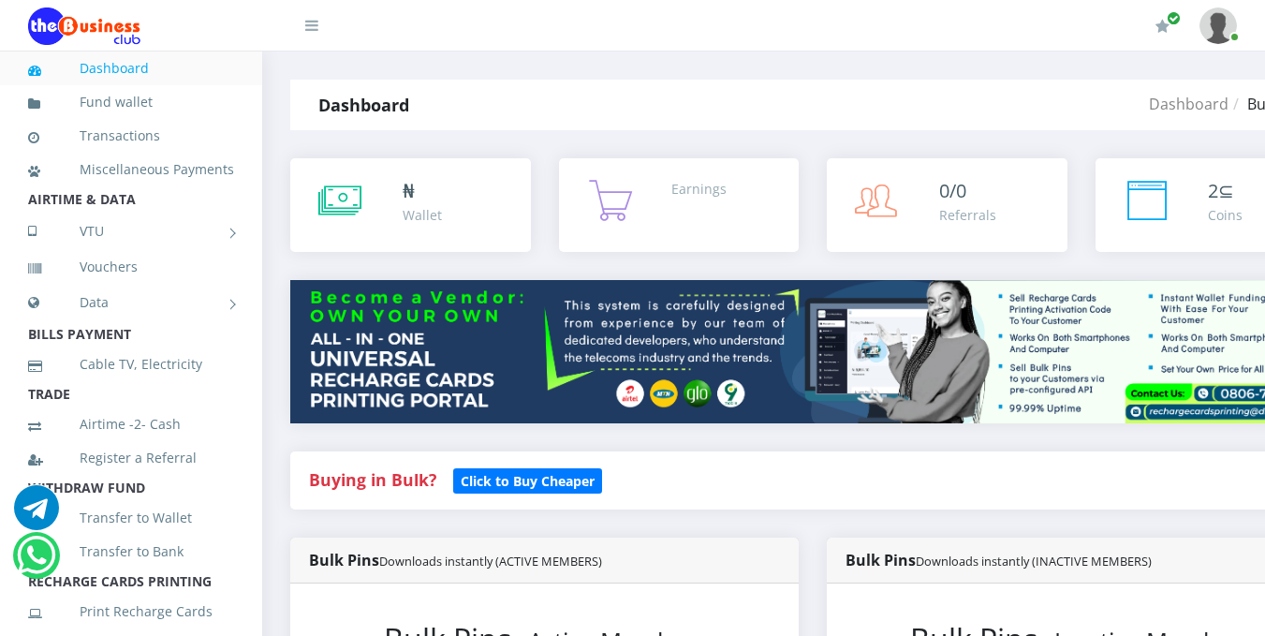
click at [367, 217] on div "₦ Wallet" at bounding box center [410, 205] width 203 height 56
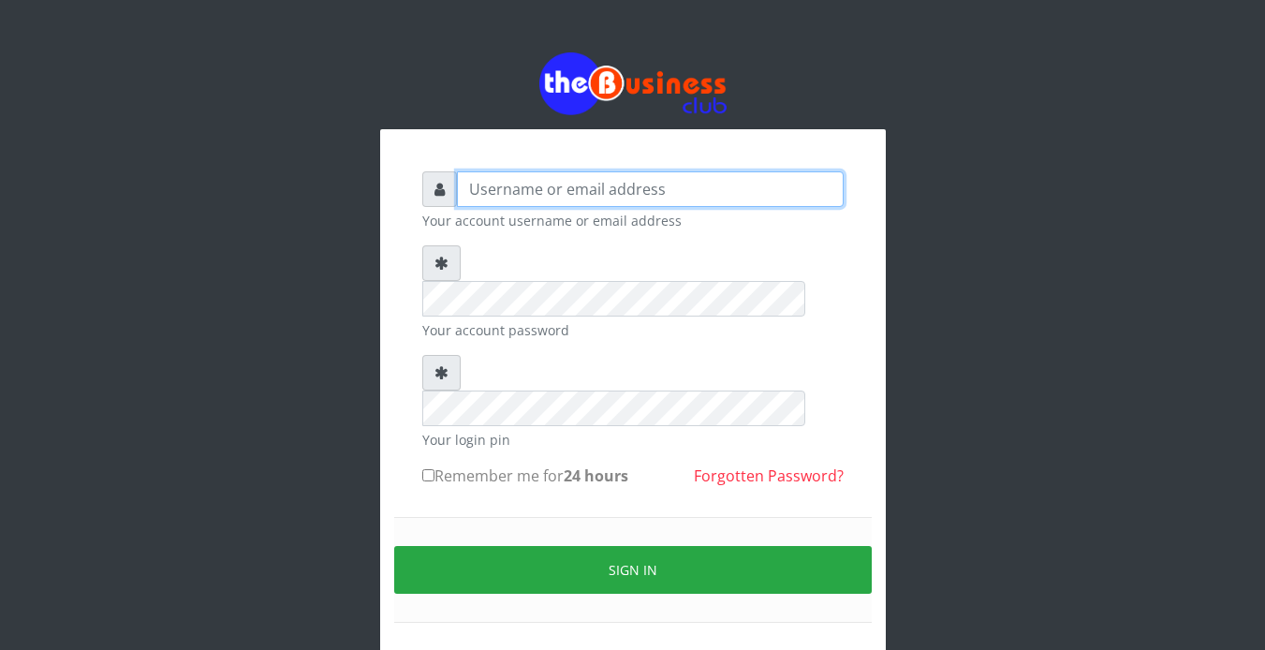
type input "Revgaly"
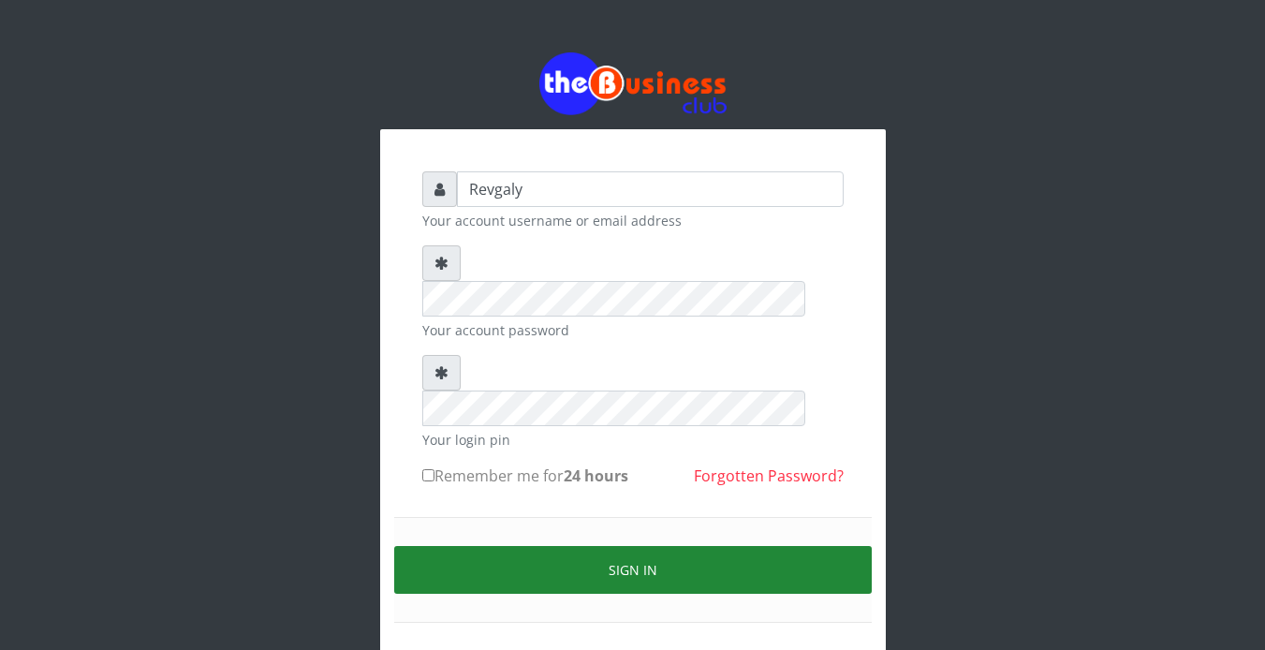
click at [618, 546] on button "Sign in" at bounding box center [633, 570] width 478 height 48
